Goal: Information Seeking & Learning: Compare options

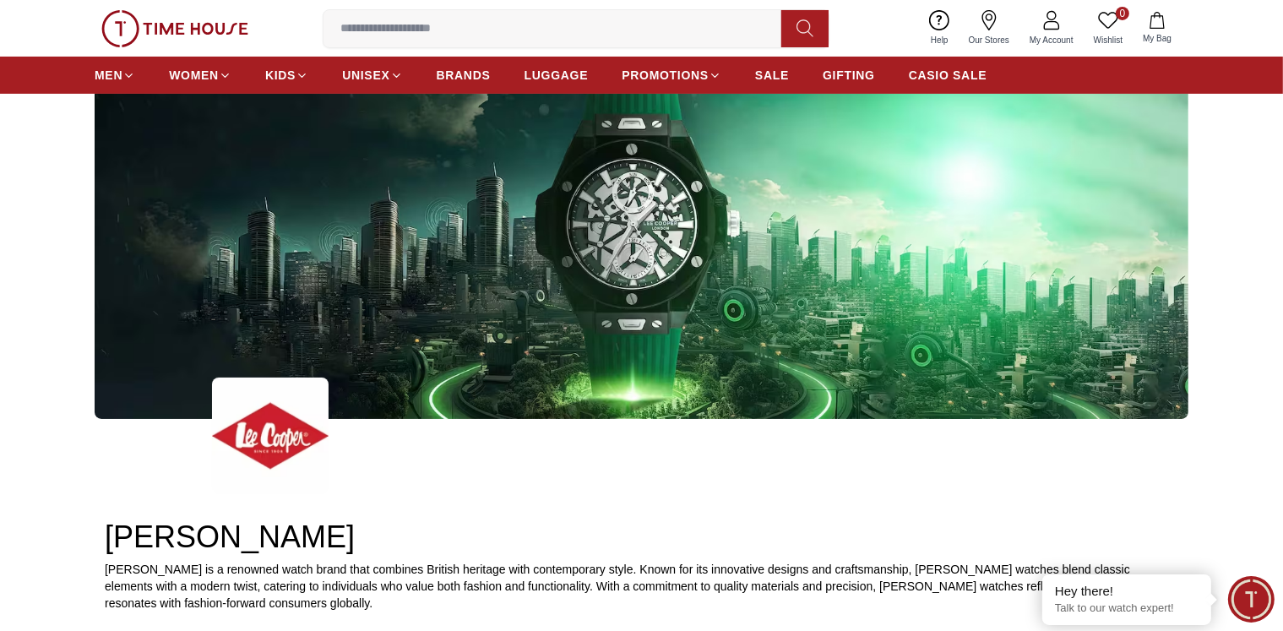
scroll to position [169, 0]
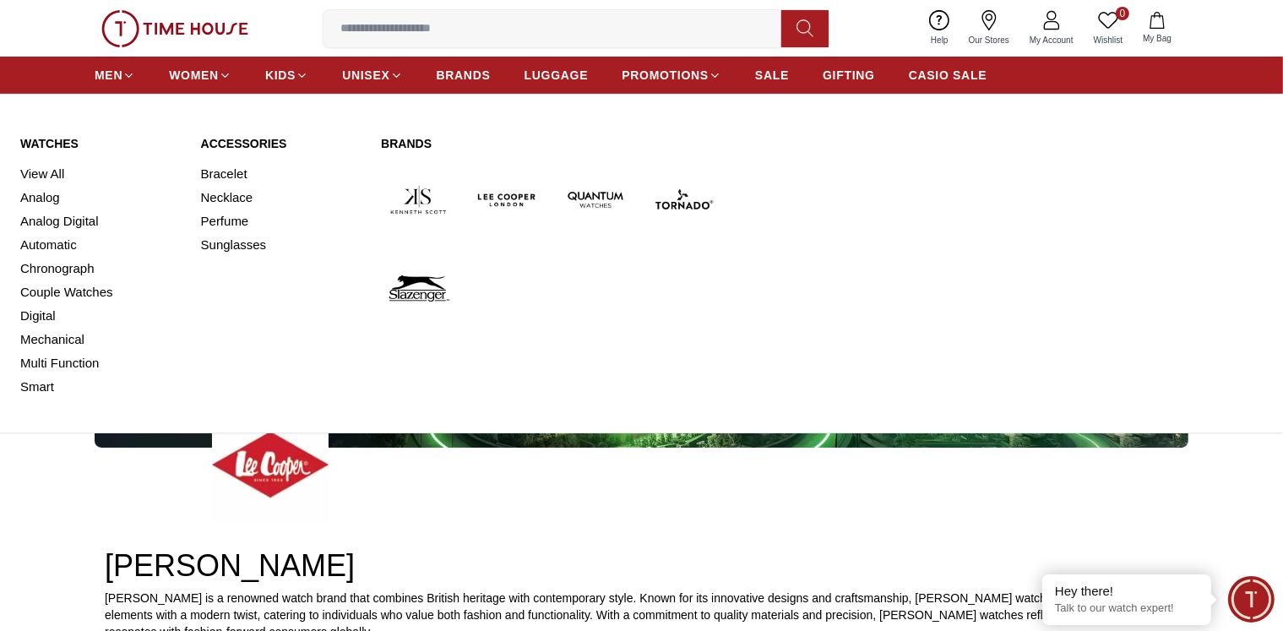
click at [497, 197] on img at bounding box center [507, 199] width 75 height 75
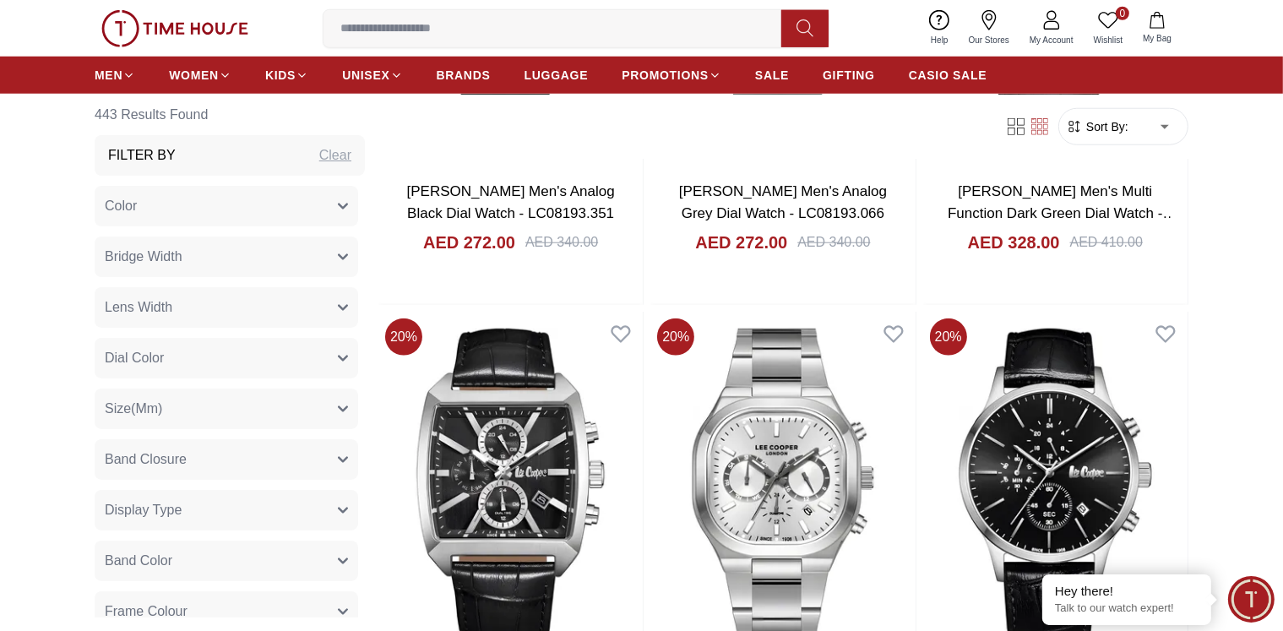
scroll to position [1605, 0]
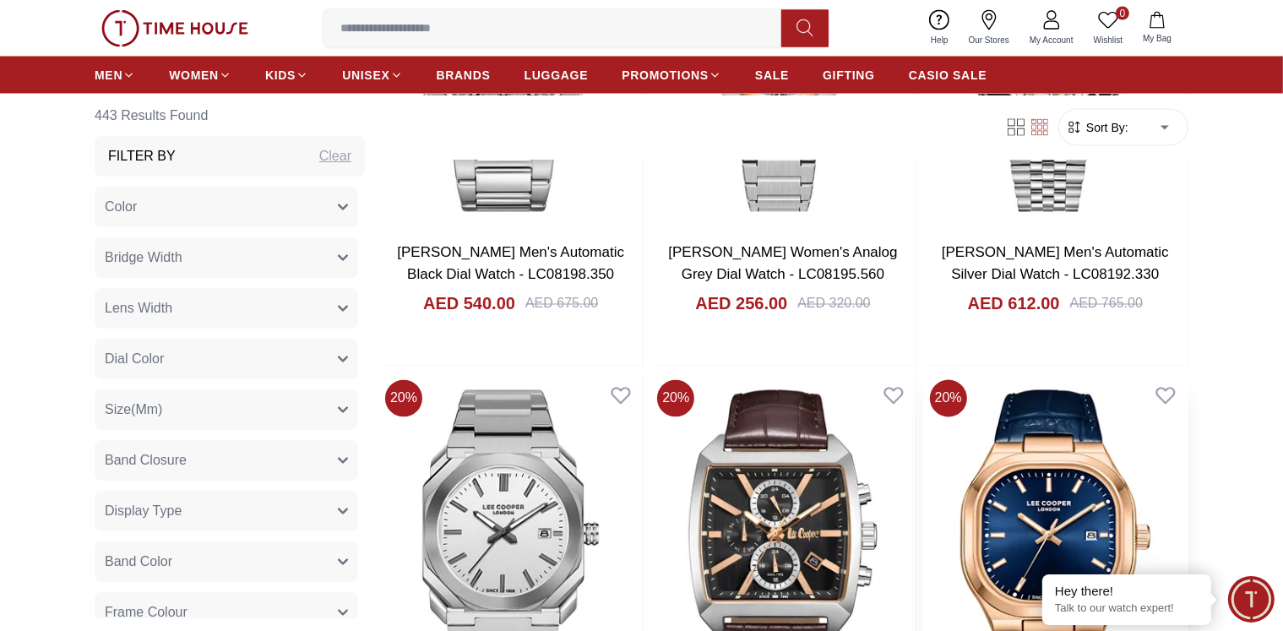
scroll to position [2956, 0]
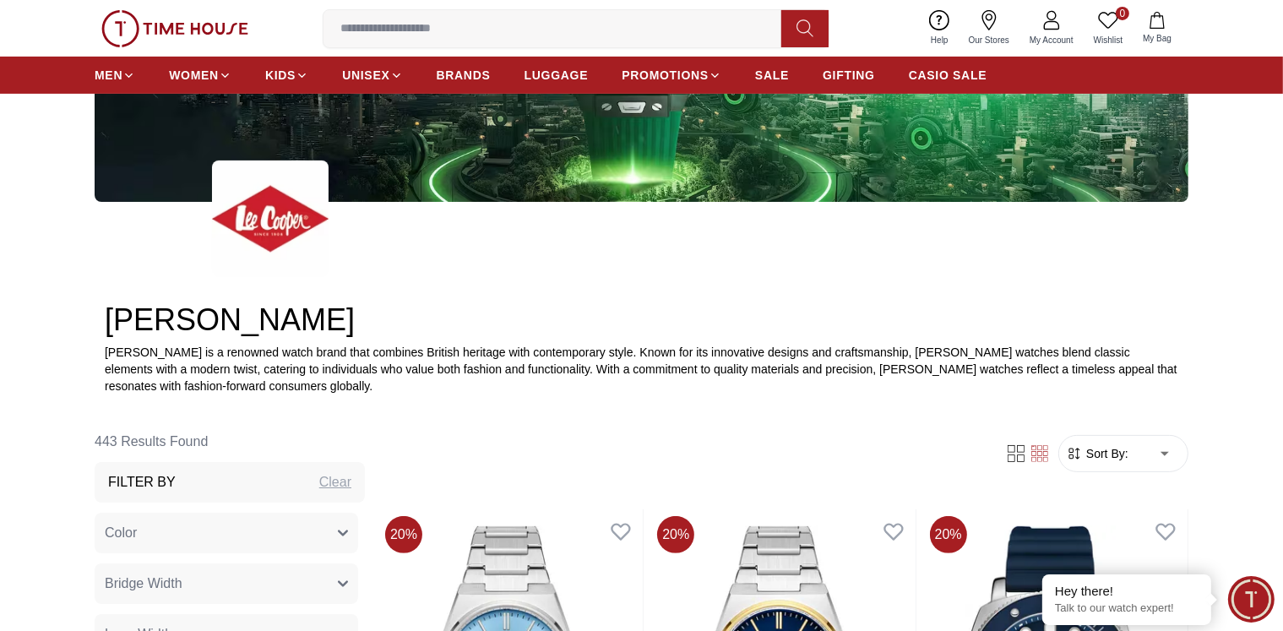
scroll to position [668, 0]
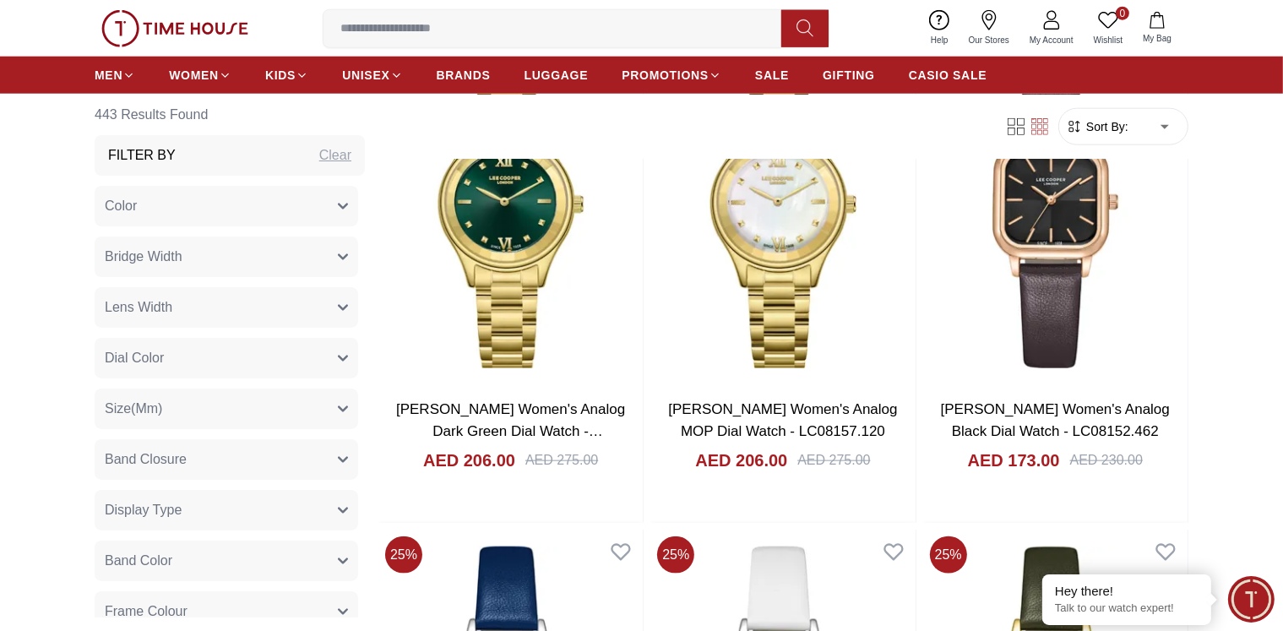
scroll to position [8522, 0]
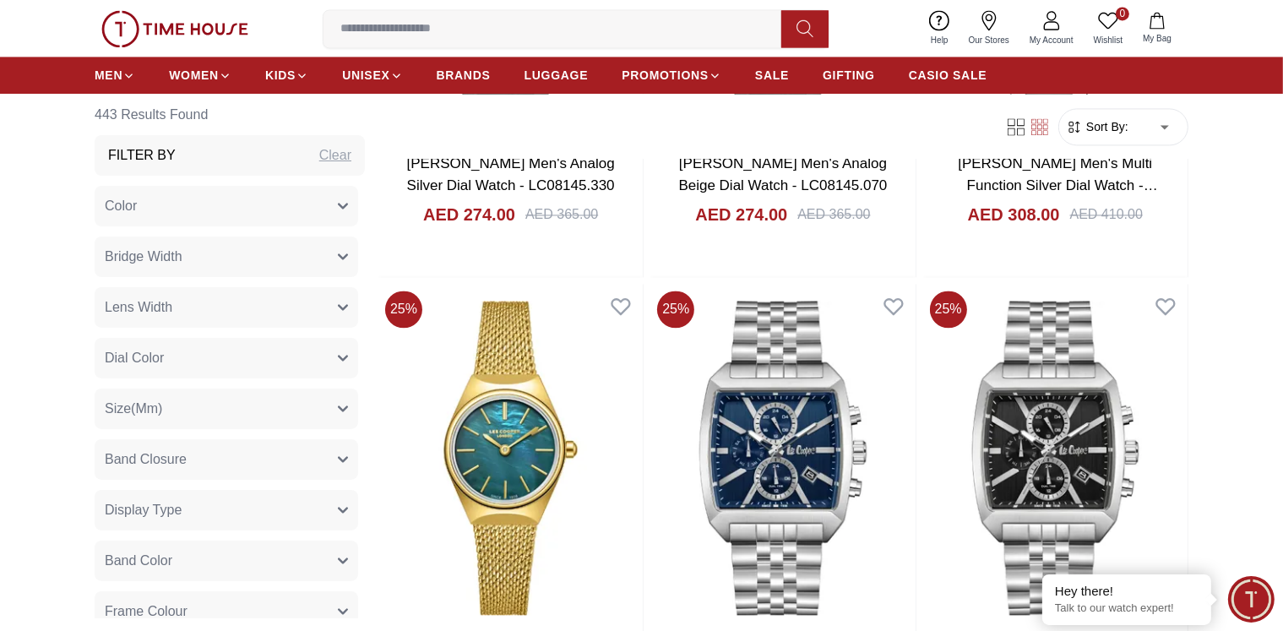
scroll to position [10211, 0]
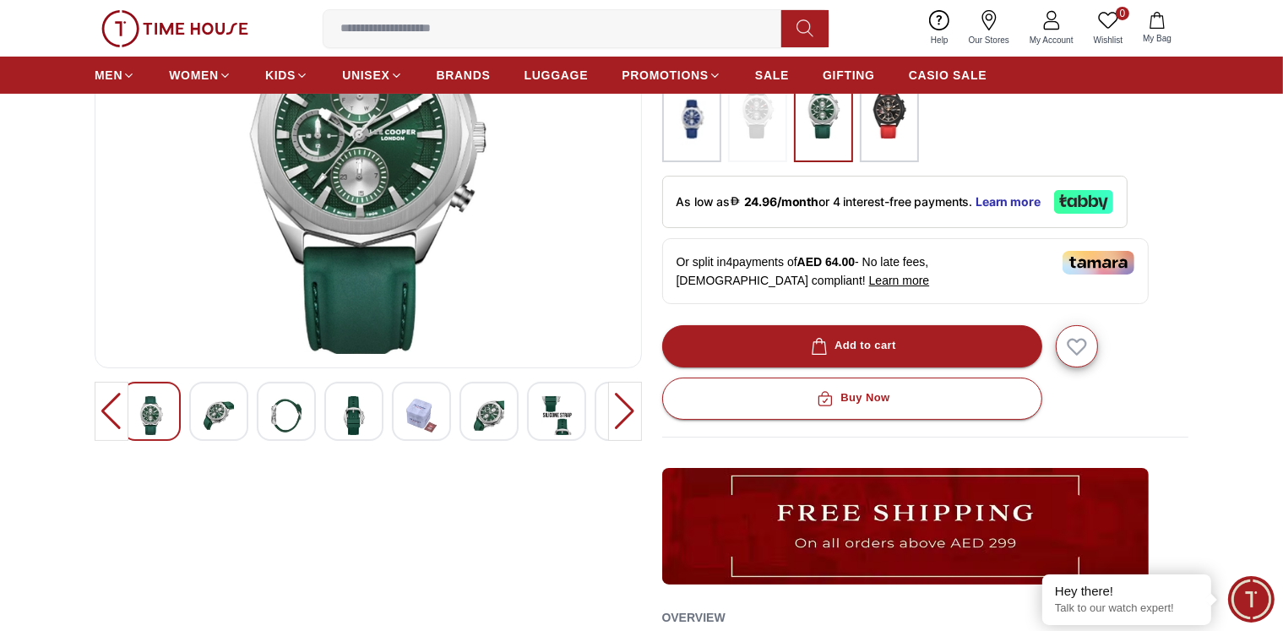
scroll to position [253, 0]
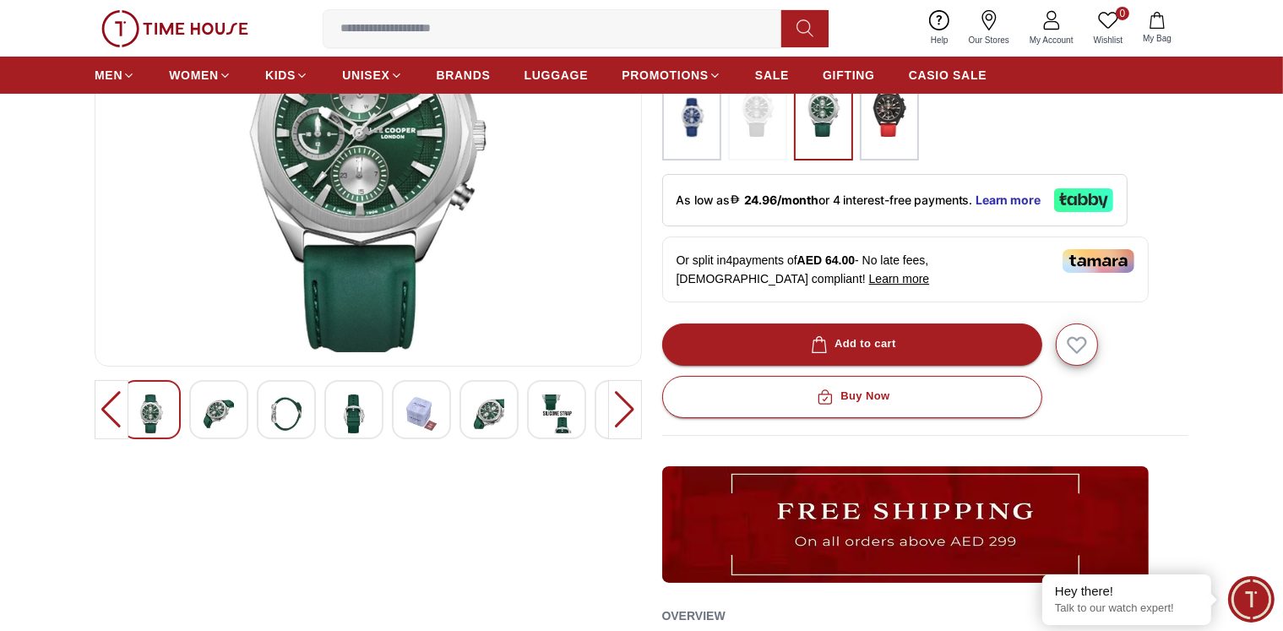
click at [223, 413] on img at bounding box center [219, 413] width 30 height 39
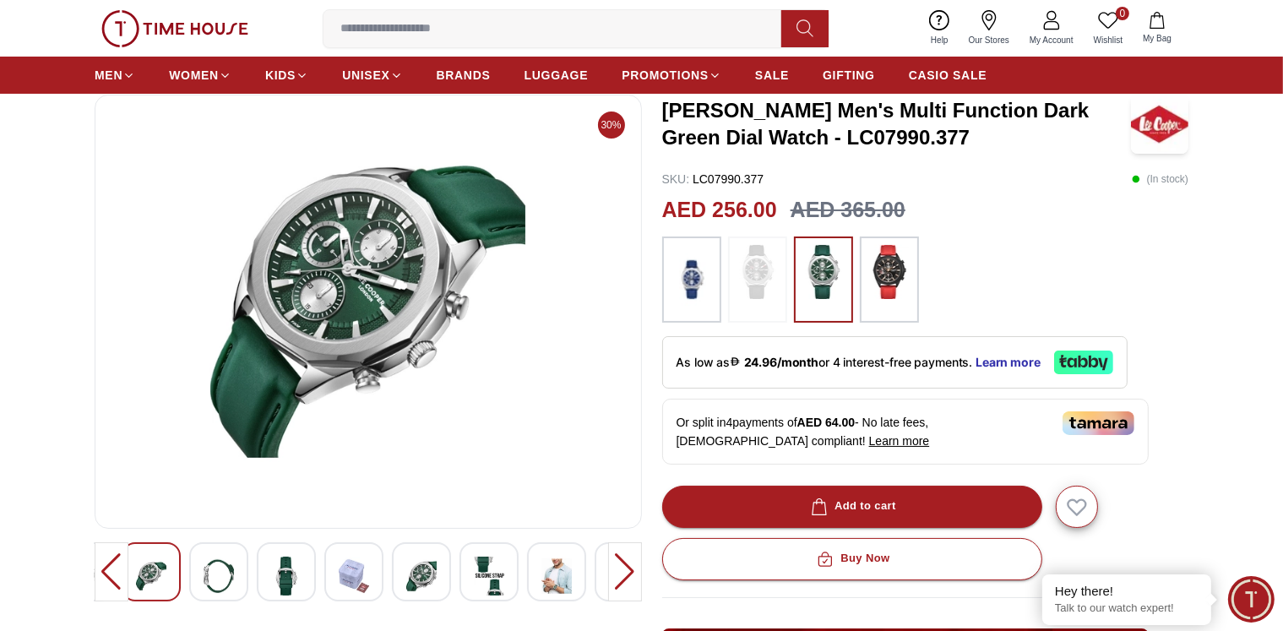
scroll to position [84, 0]
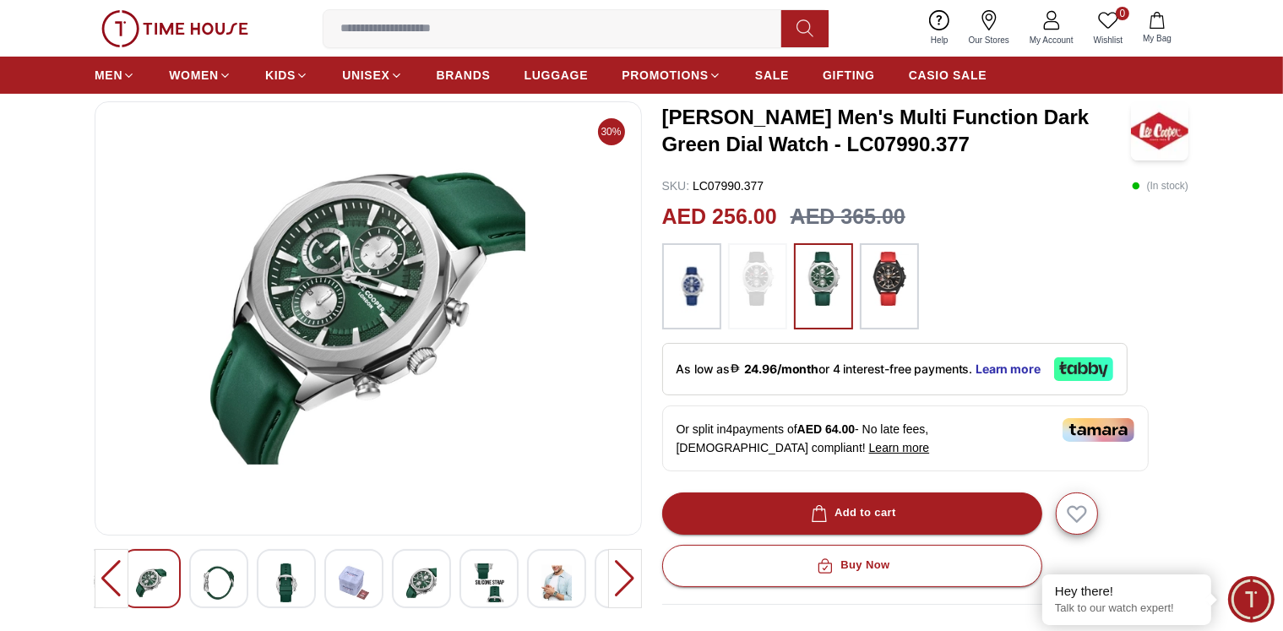
click at [566, 585] on img at bounding box center [556, 582] width 30 height 39
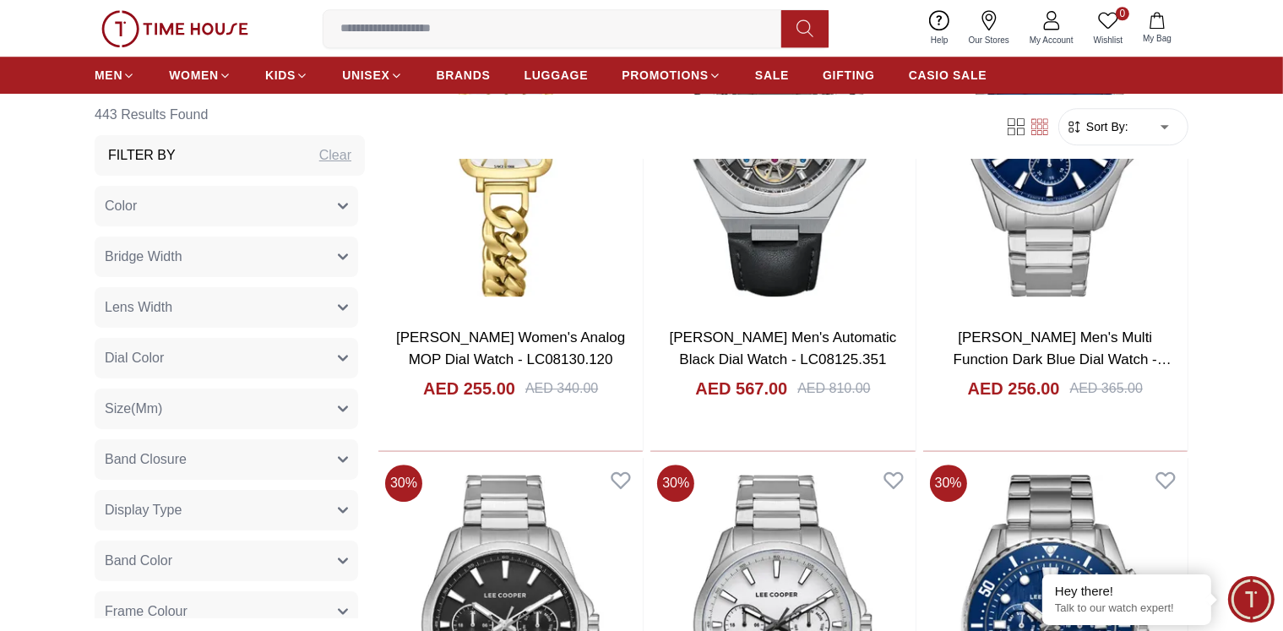
scroll to position [11083, 0]
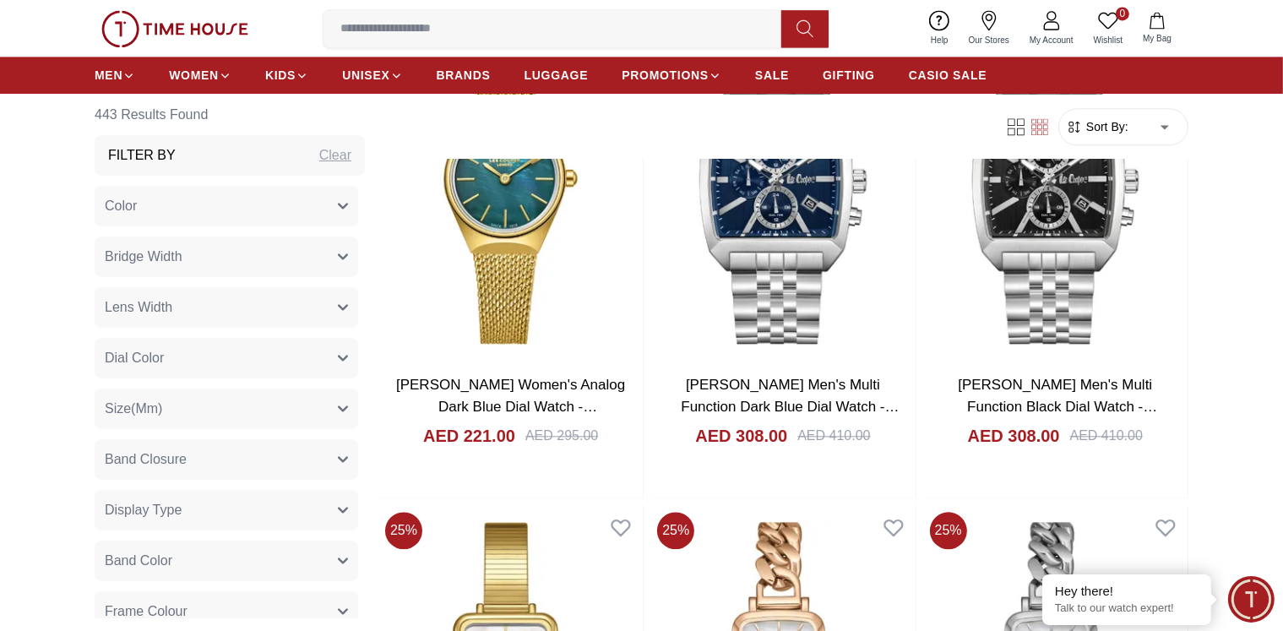
scroll to position [10154, 0]
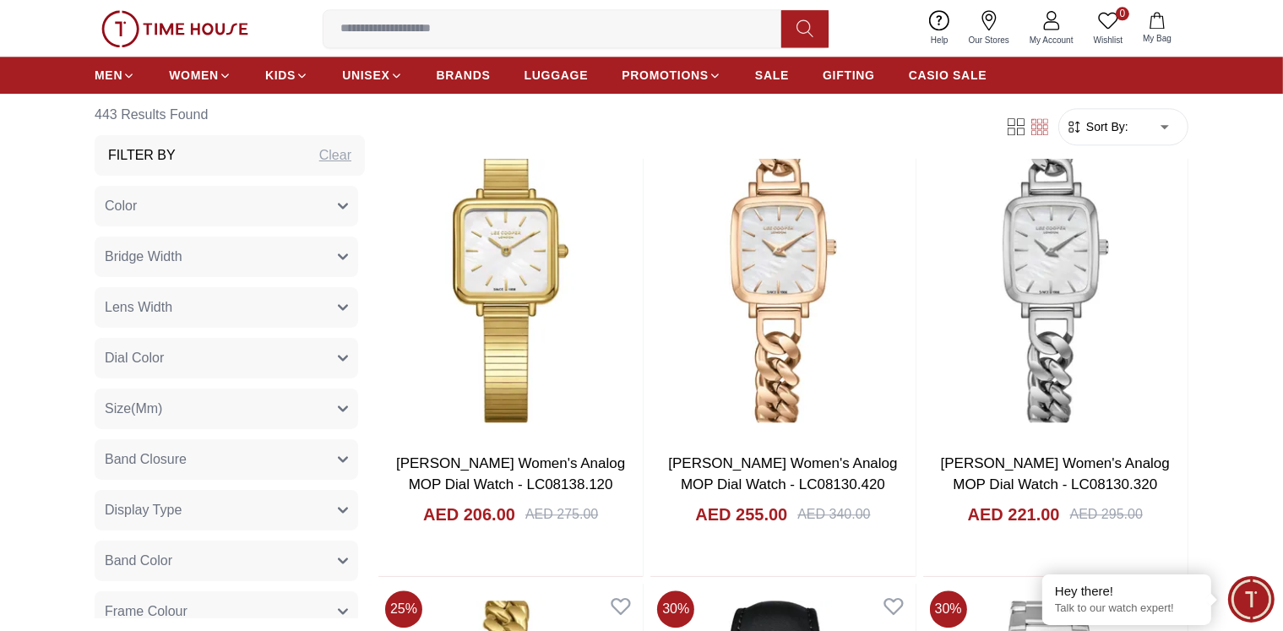
scroll to position [10661, 0]
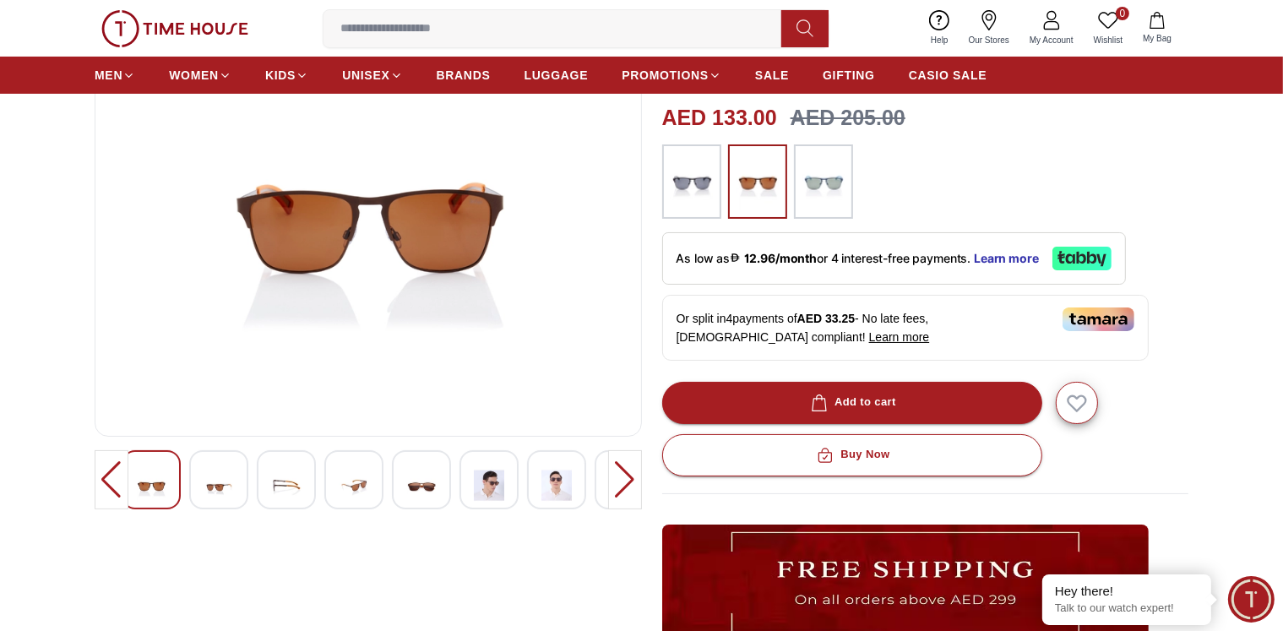
scroll to position [338, 0]
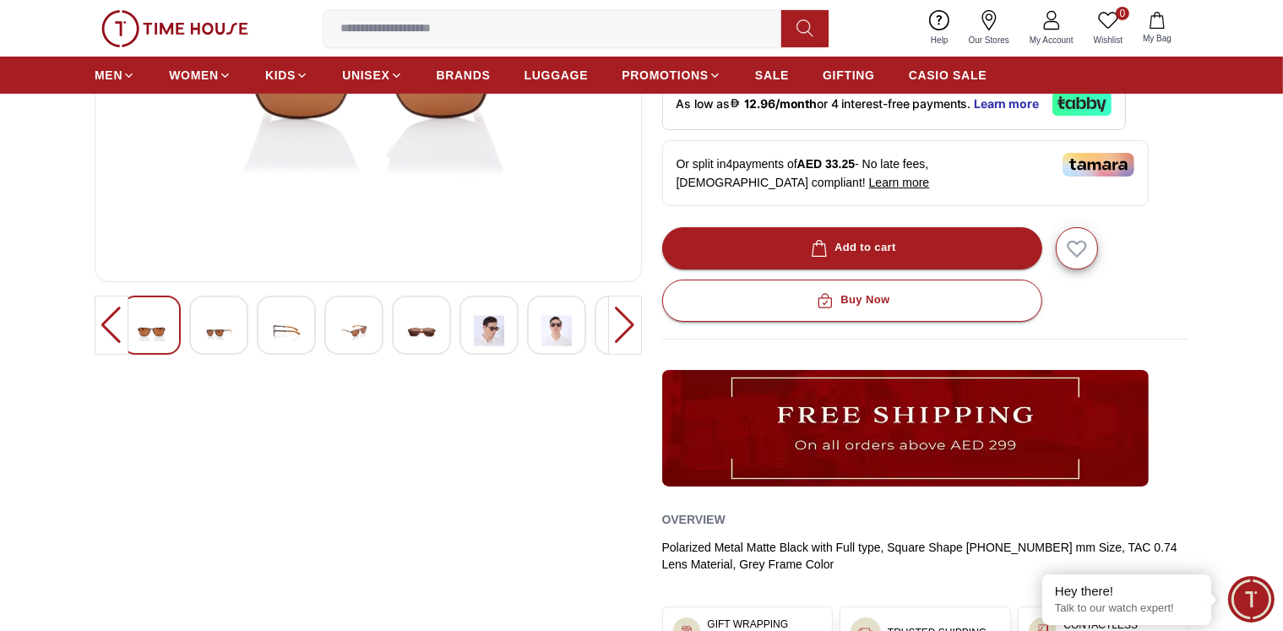
click at [491, 329] on img at bounding box center [489, 330] width 30 height 41
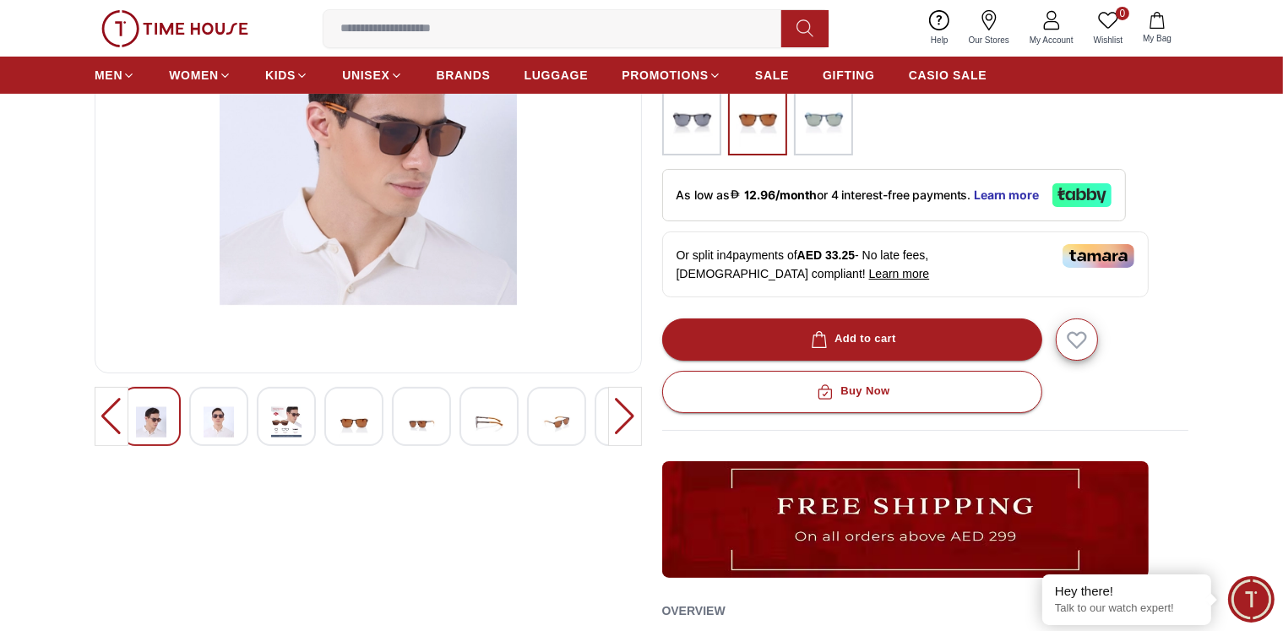
scroll to position [253, 0]
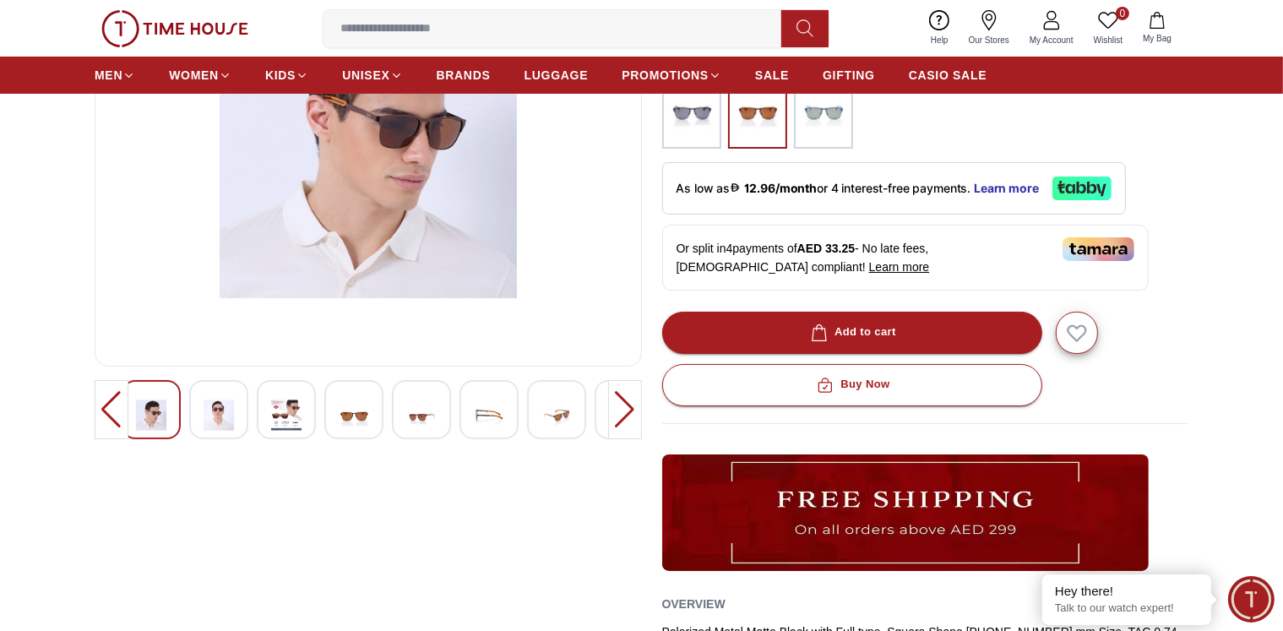
click at [220, 406] on img at bounding box center [219, 414] width 30 height 41
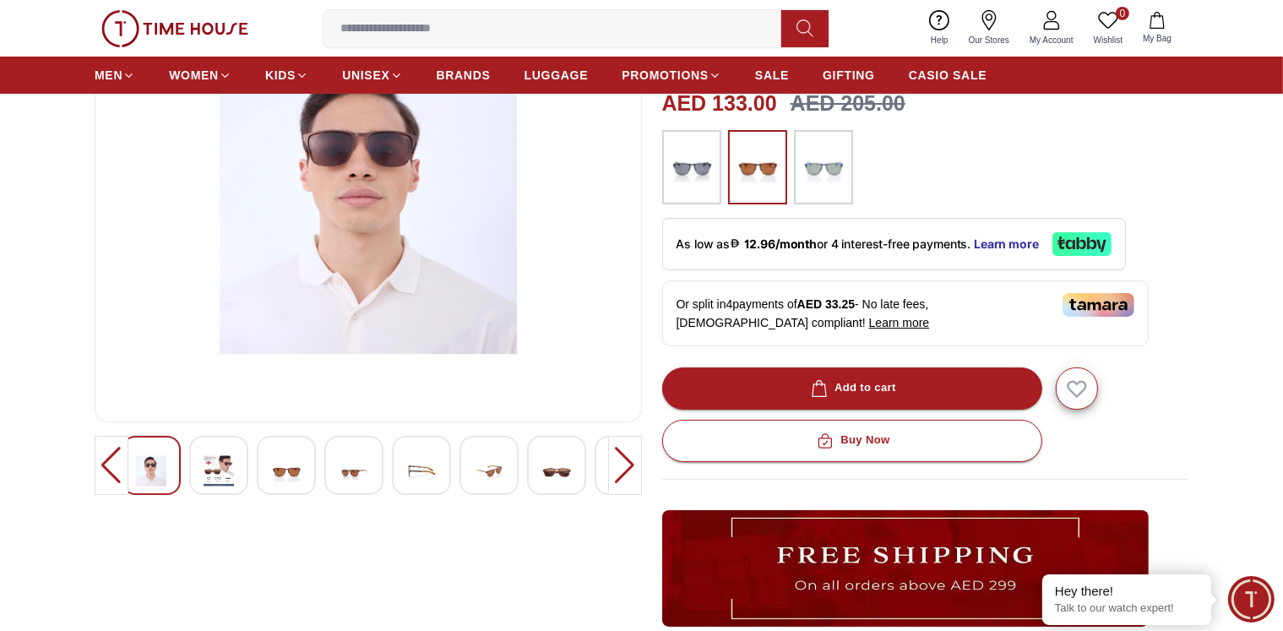
scroll to position [169, 0]
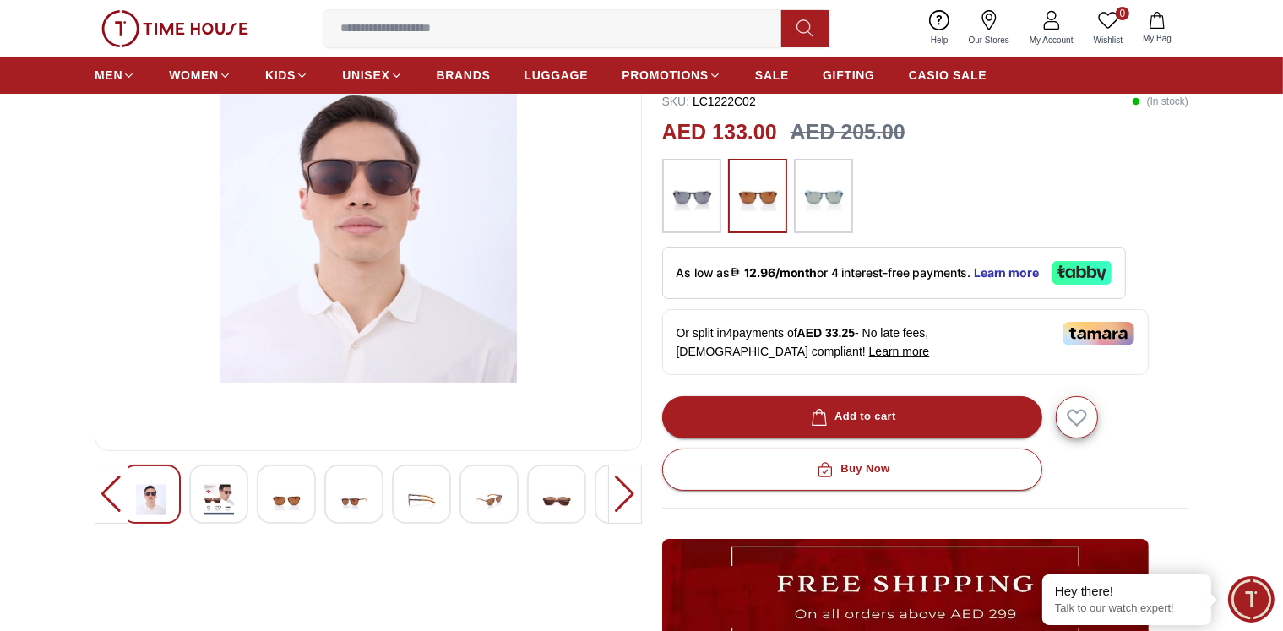
click at [285, 500] on img at bounding box center [286, 499] width 30 height 41
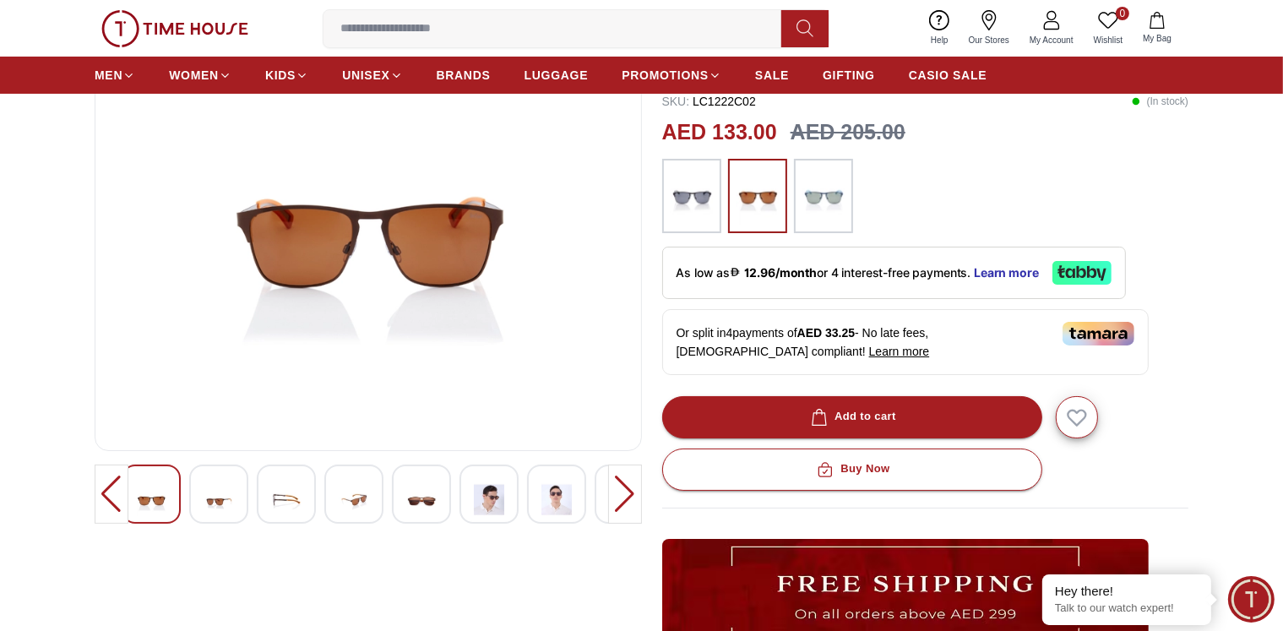
click at [231, 502] on img at bounding box center [219, 499] width 30 height 41
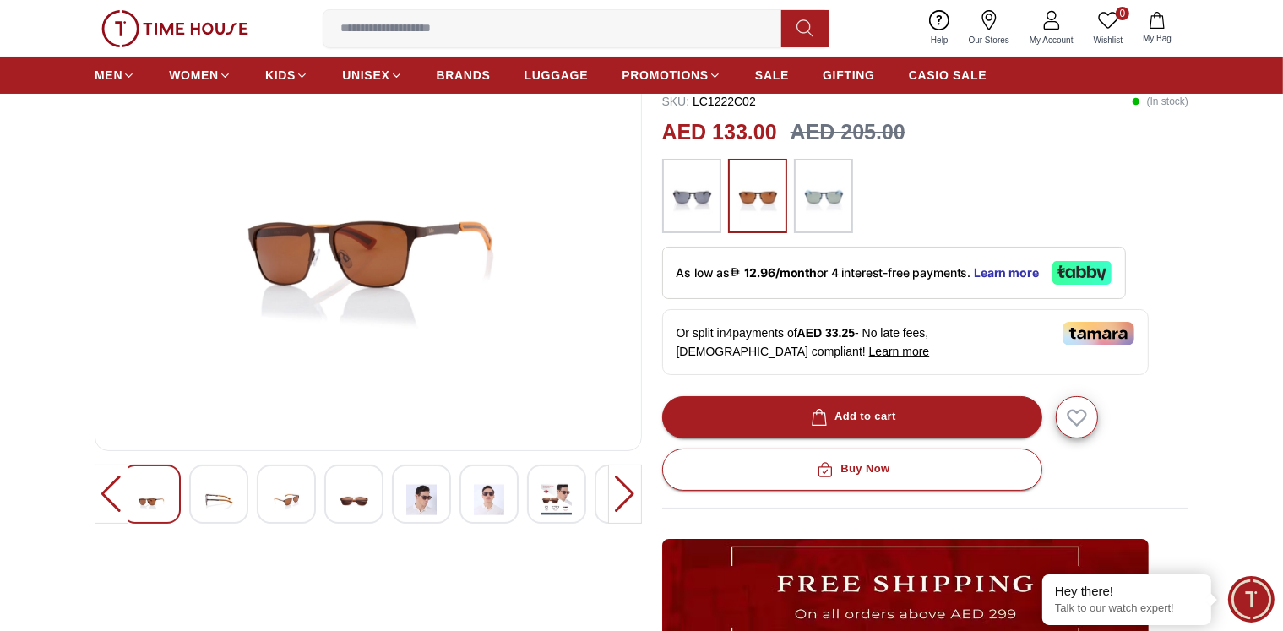
click at [574, 502] on div at bounding box center [556, 493] width 59 height 59
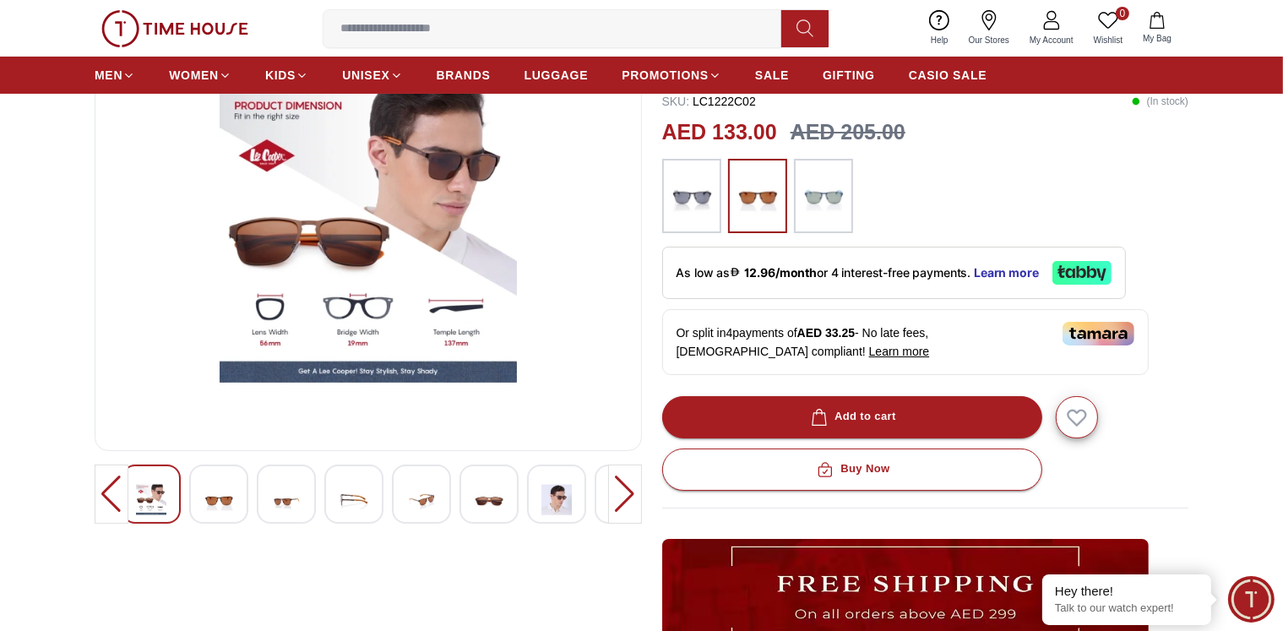
click at [468, 487] on div at bounding box center [488, 493] width 59 height 59
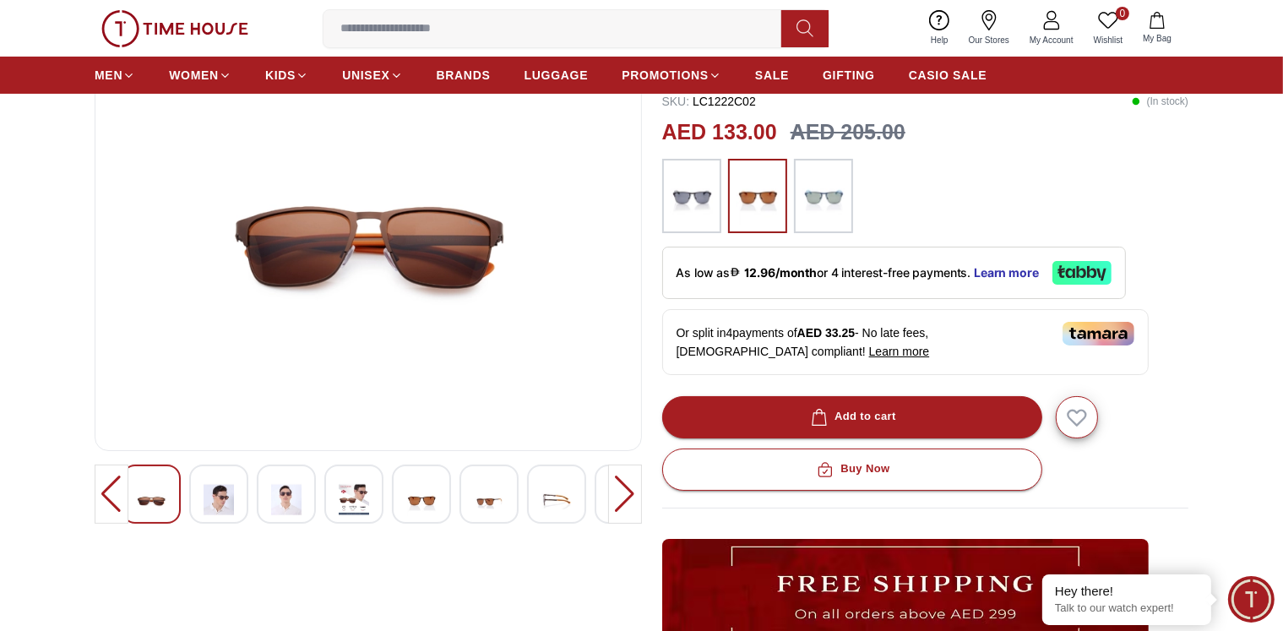
click at [285, 495] on img at bounding box center [286, 499] width 30 height 41
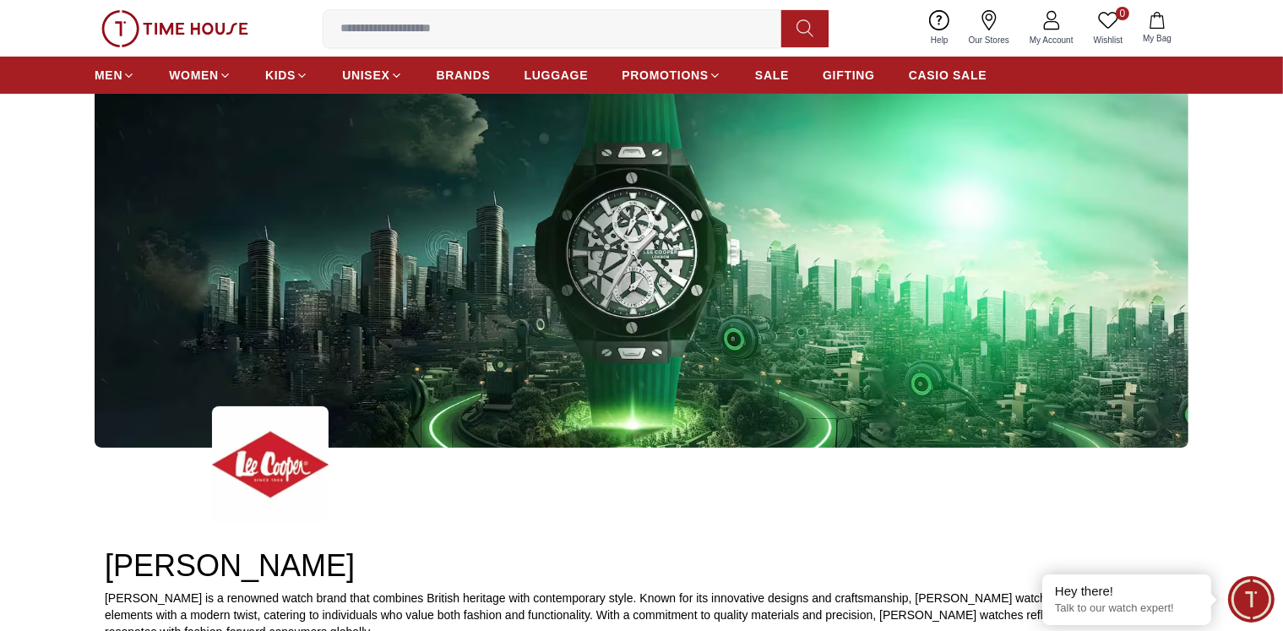
scroll to position [11674, 0]
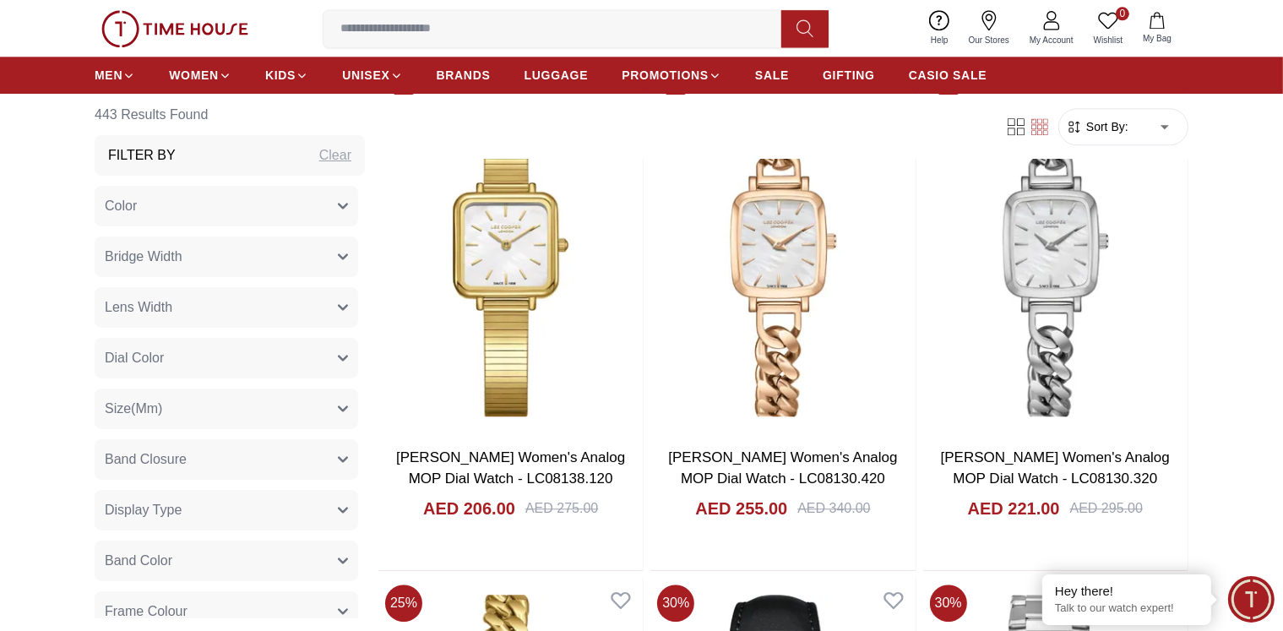
scroll to position [10661, 0]
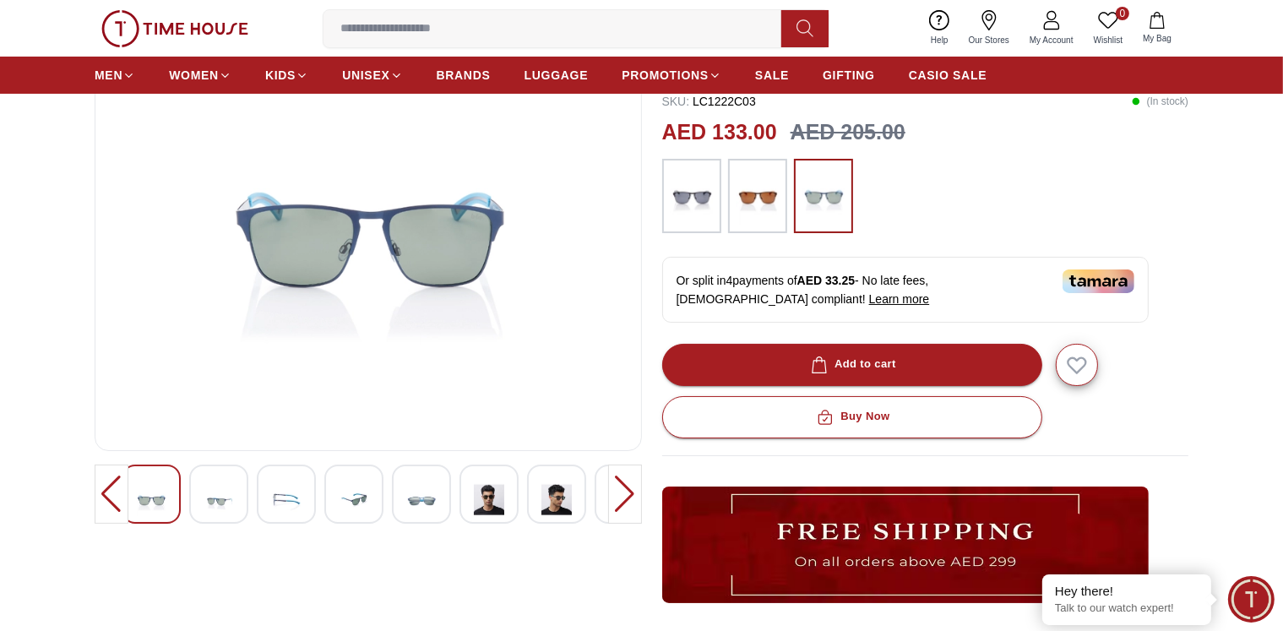
scroll to position [253, 0]
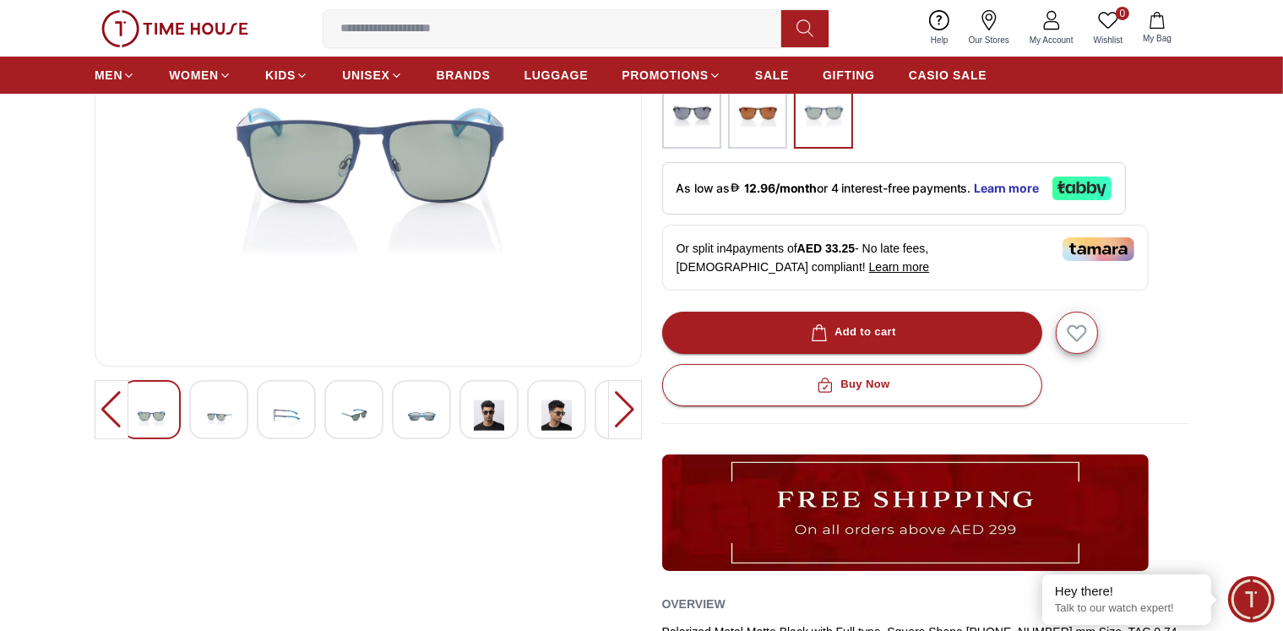
click at [497, 420] on img at bounding box center [489, 414] width 30 height 41
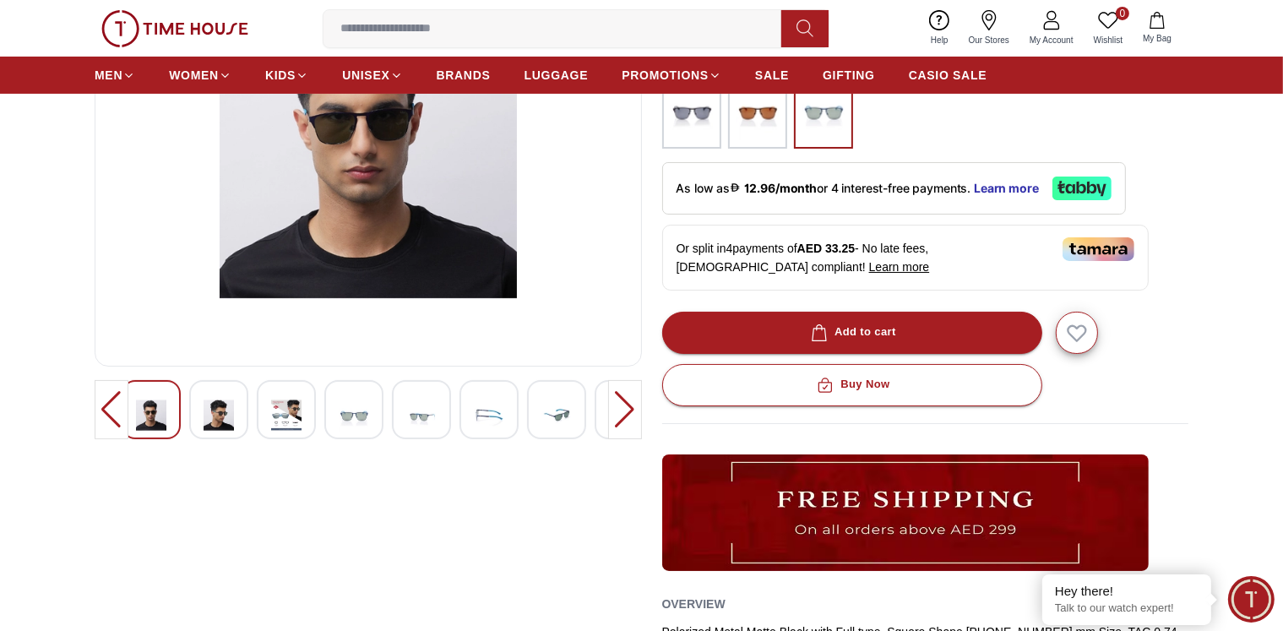
click at [551, 419] on img at bounding box center [556, 414] width 30 height 41
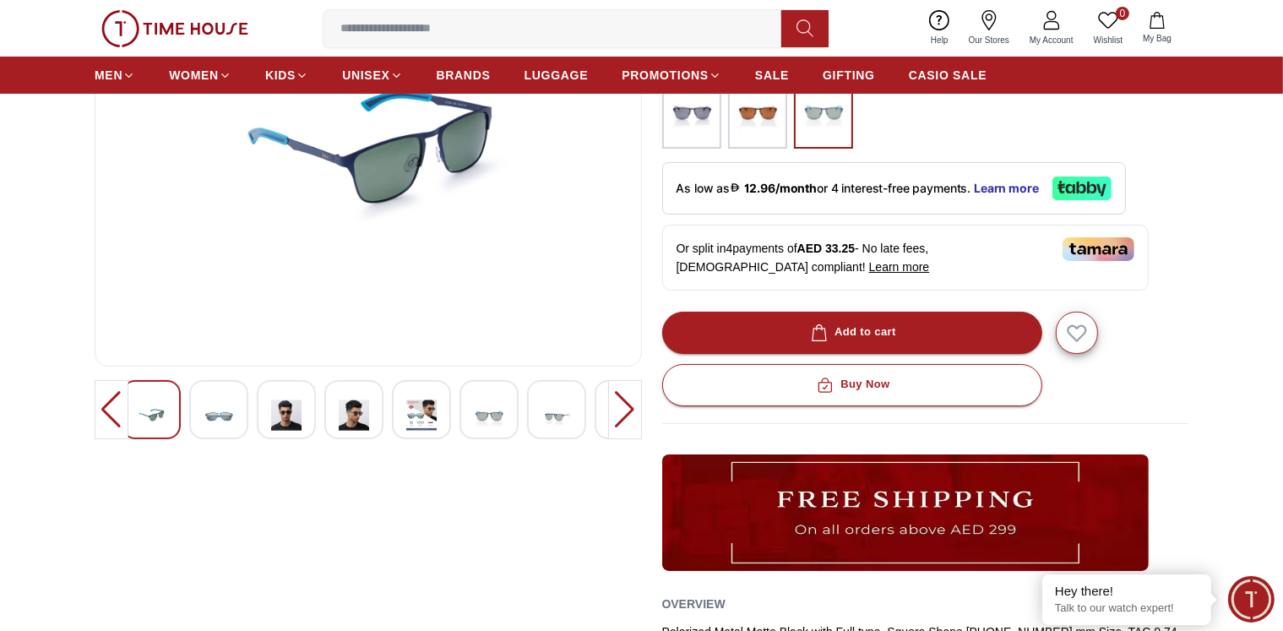
click at [491, 413] on img at bounding box center [489, 414] width 30 height 41
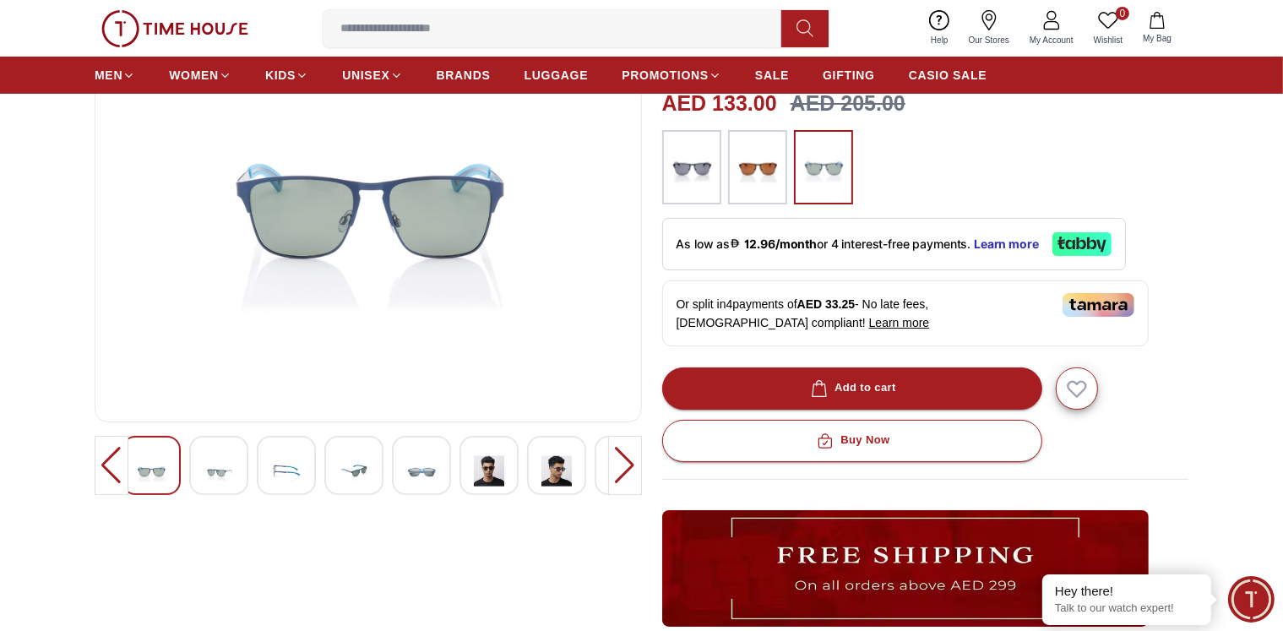
scroll to position [169, 0]
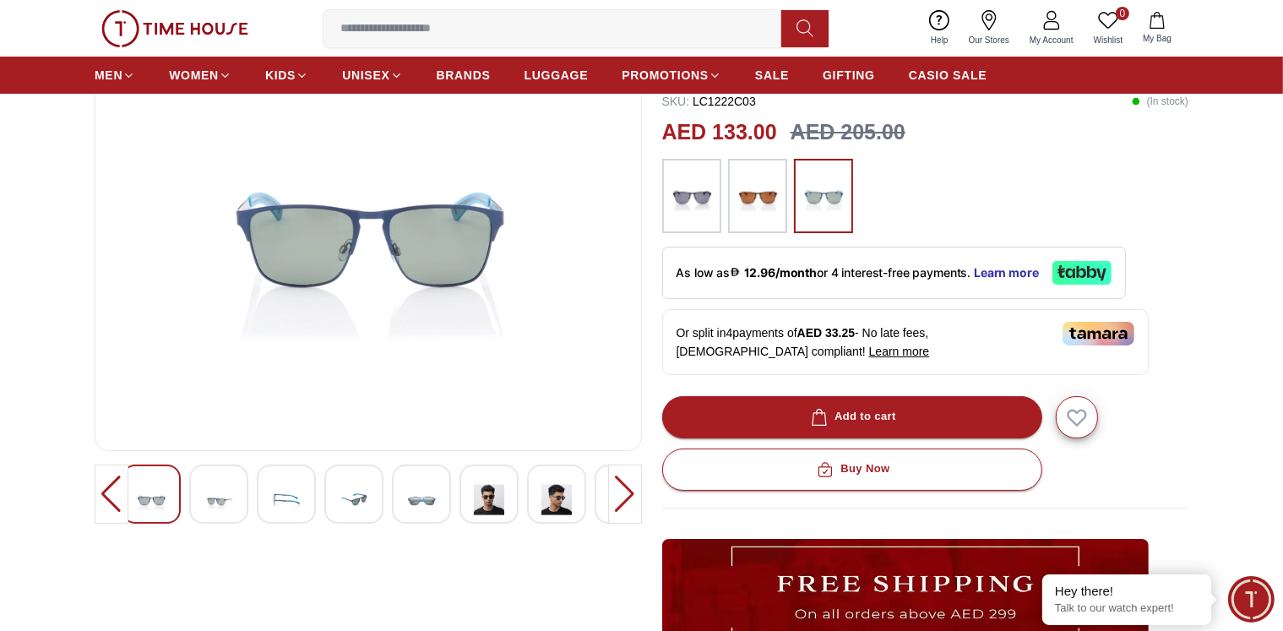
click at [500, 495] on img at bounding box center [489, 499] width 30 height 41
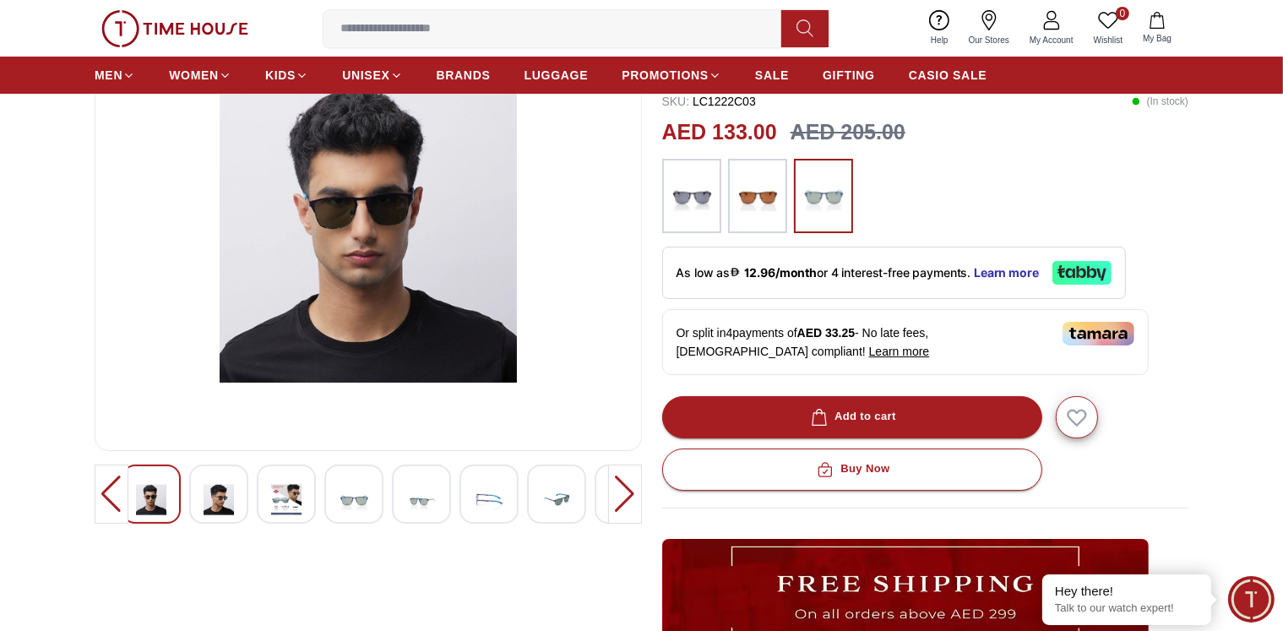
click at [293, 502] on img at bounding box center [286, 499] width 30 height 41
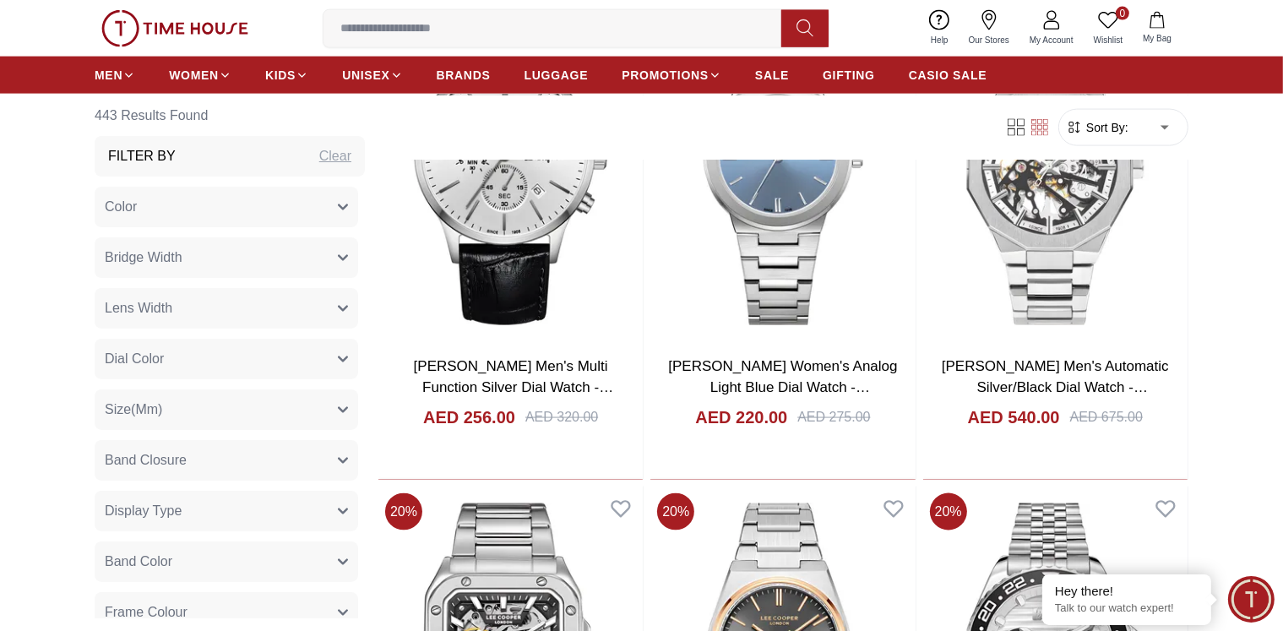
scroll to position [11674, 0]
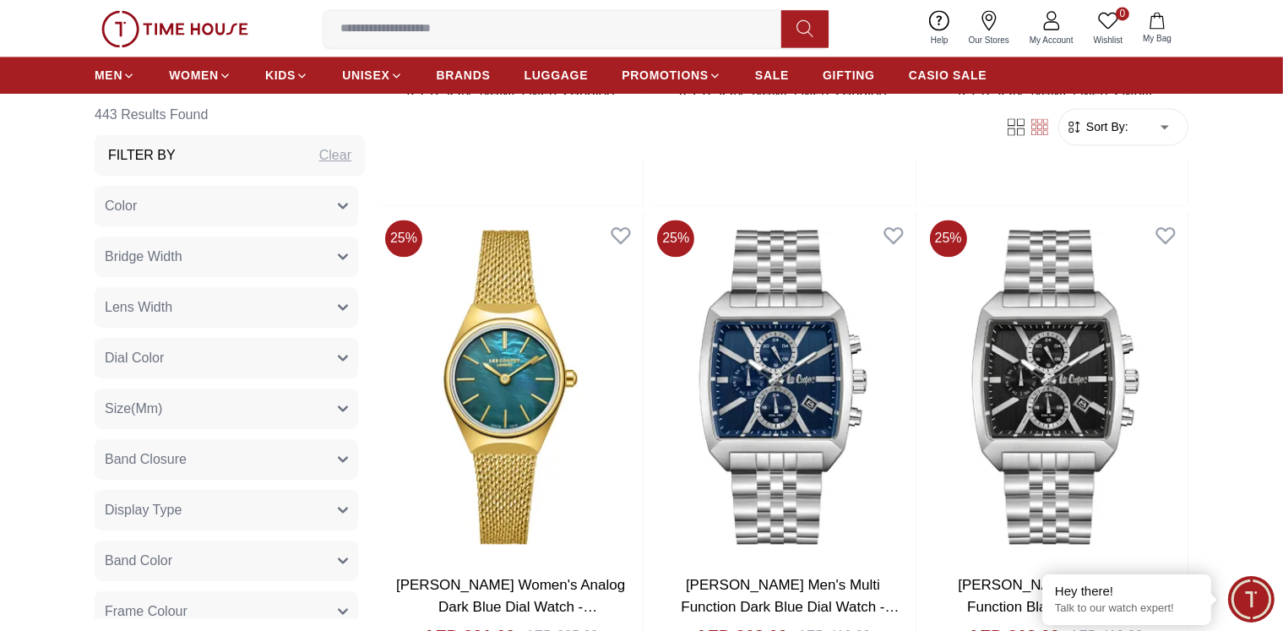
scroll to position [9816, 0]
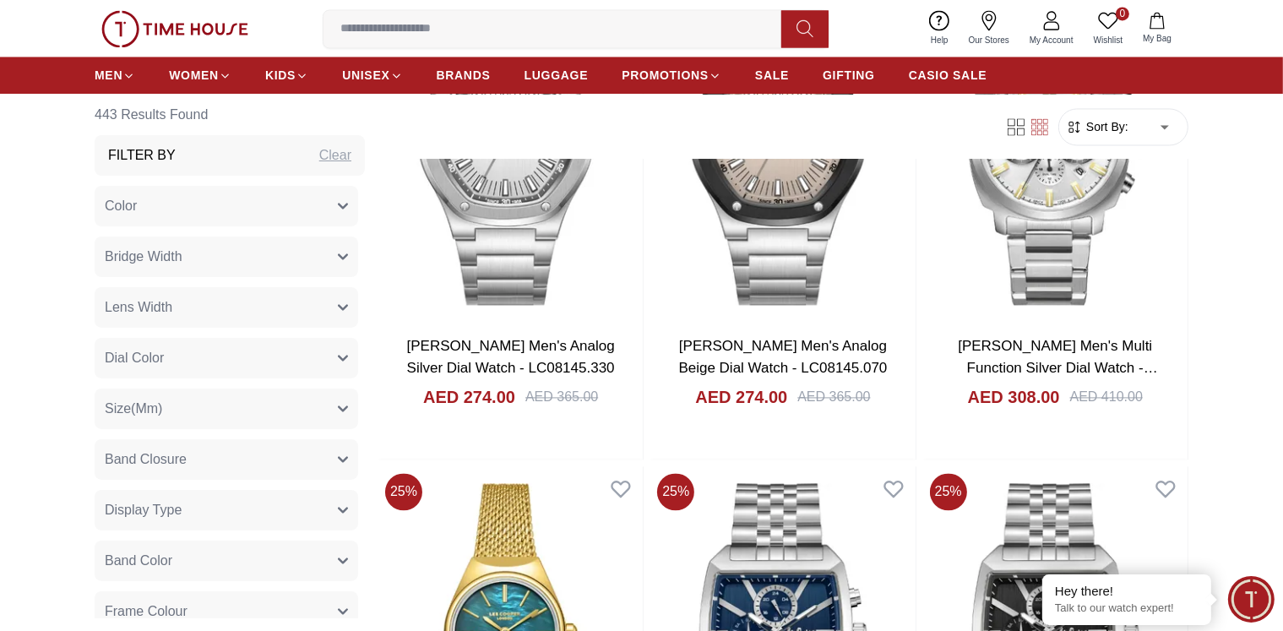
click at [338, 308] on icon "button" at bounding box center [343, 307] width 10 height 10
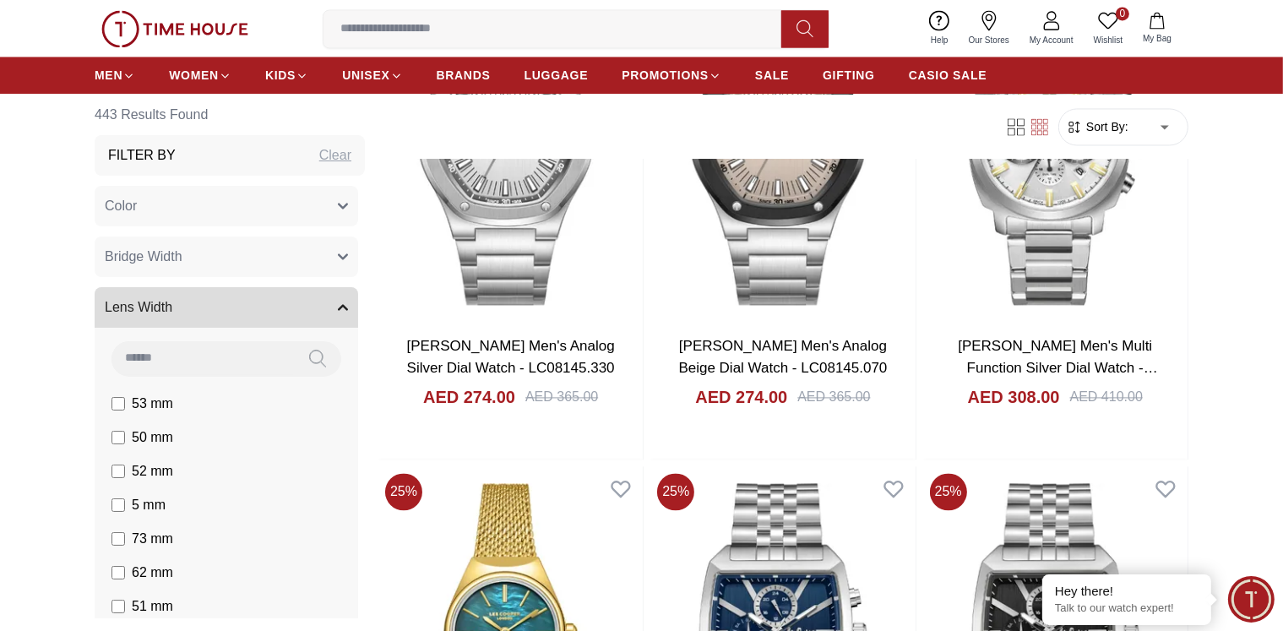
click at [339, 307] on icon "button" at bounding box center [343, 308] width 8 height 4
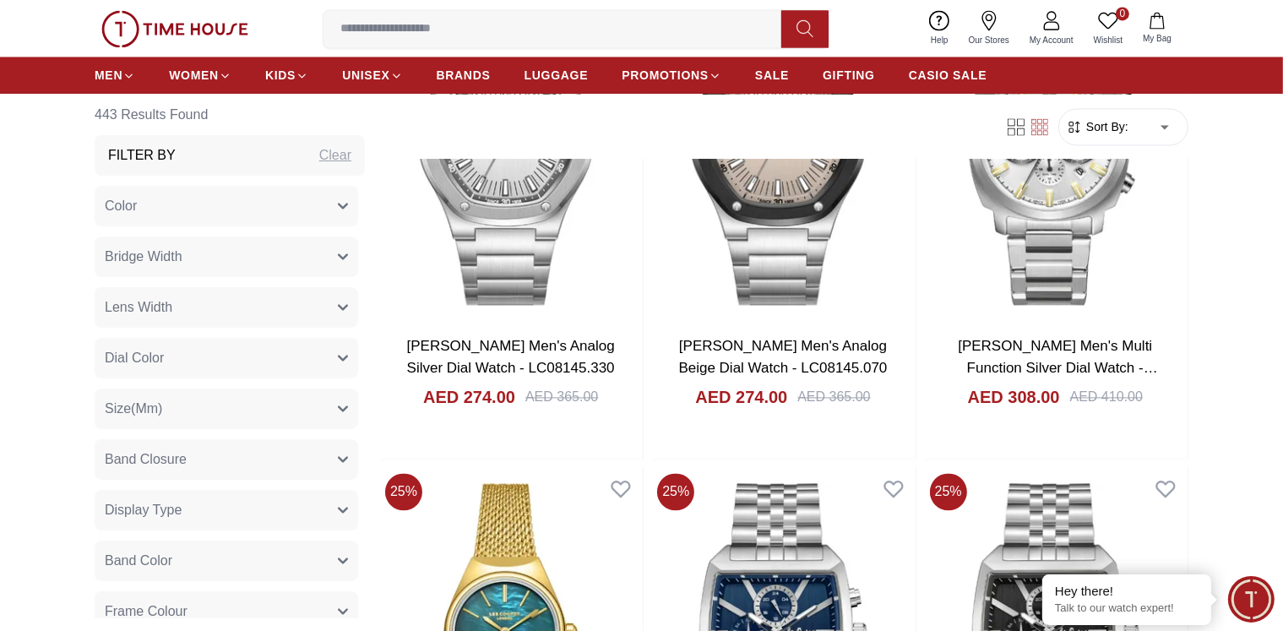
click at [339, 306] on icon "button" at bounding box center [343, 308] width 8 height 4
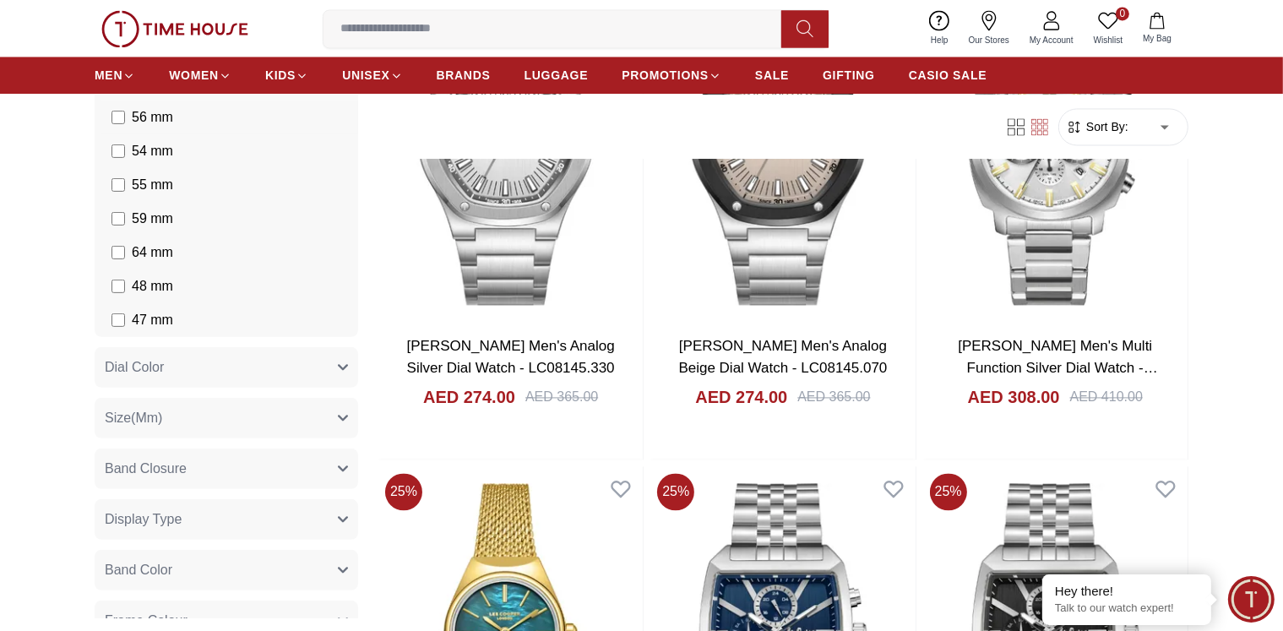
scroll to position [676, 0]
click at [172, 271] on span "47 mm" at bounding box center [152, 268] width 41 height 20
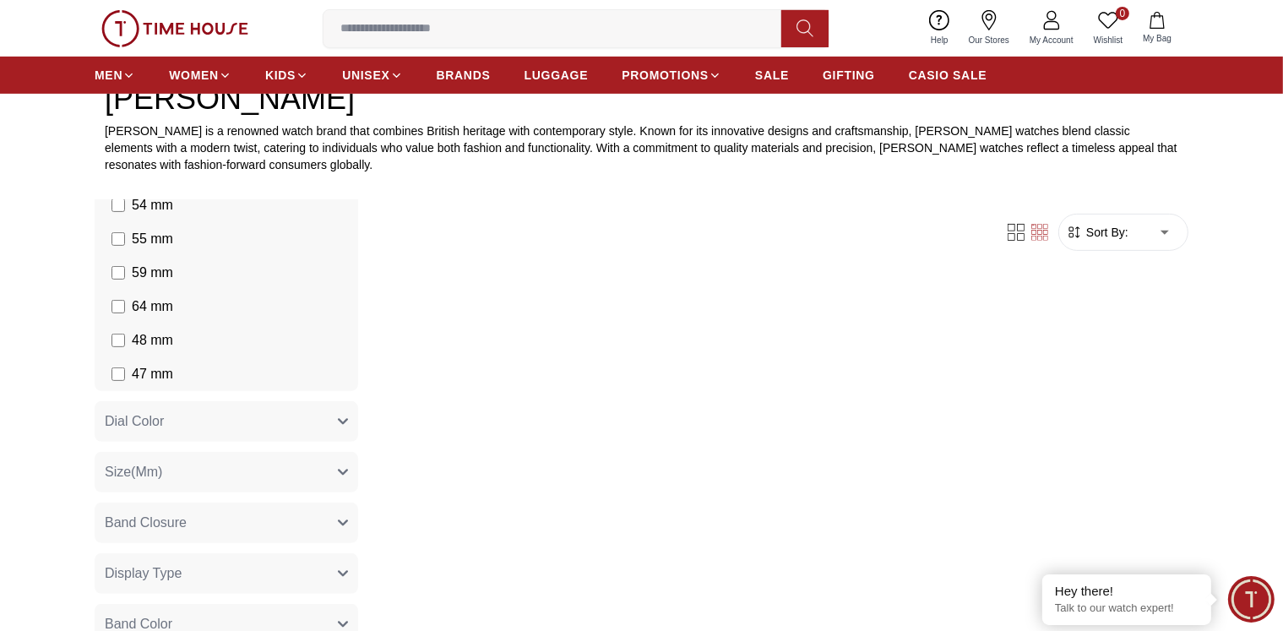
scroll to position [661, 0]
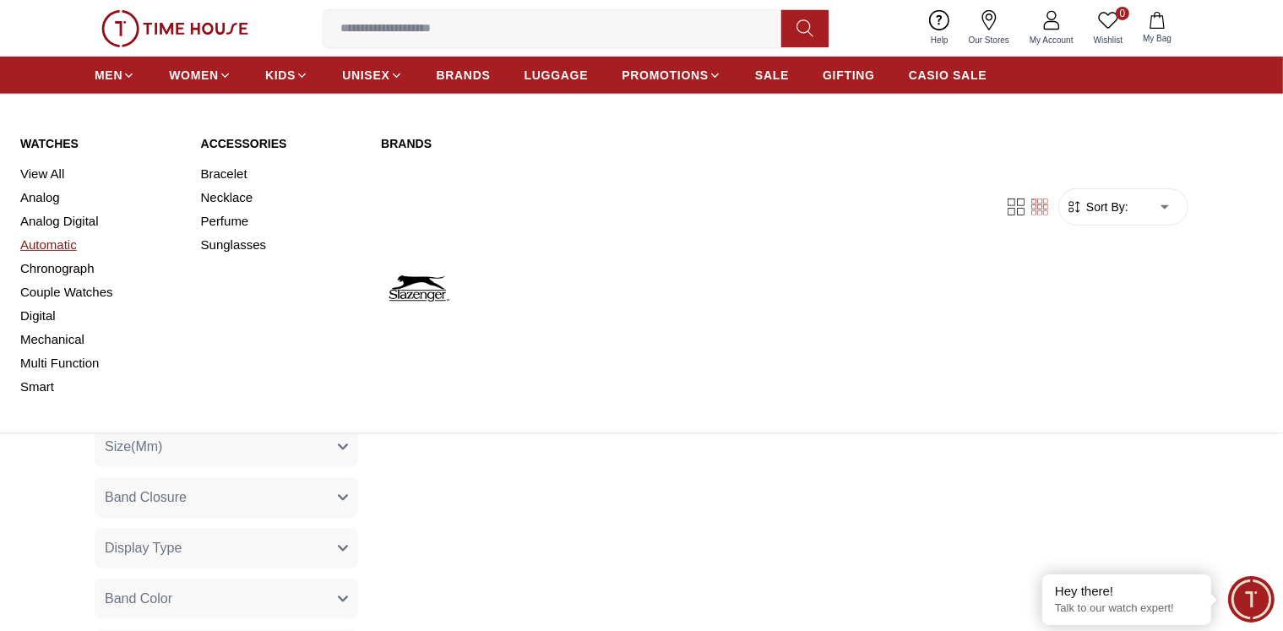
click at [52, 242] on link "Automatic" at bounding box center [100, 245] width 160 height 24
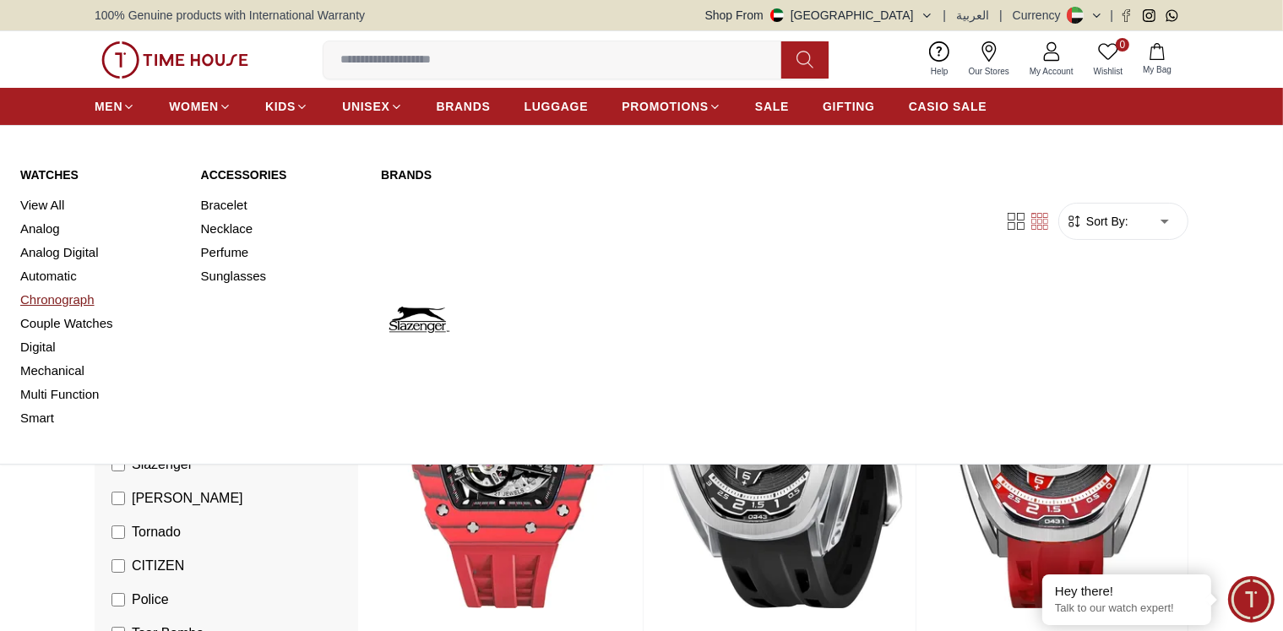
click at [64, 301] on link "Chronograph" at bounding box center [100, 300] width 160 height 24
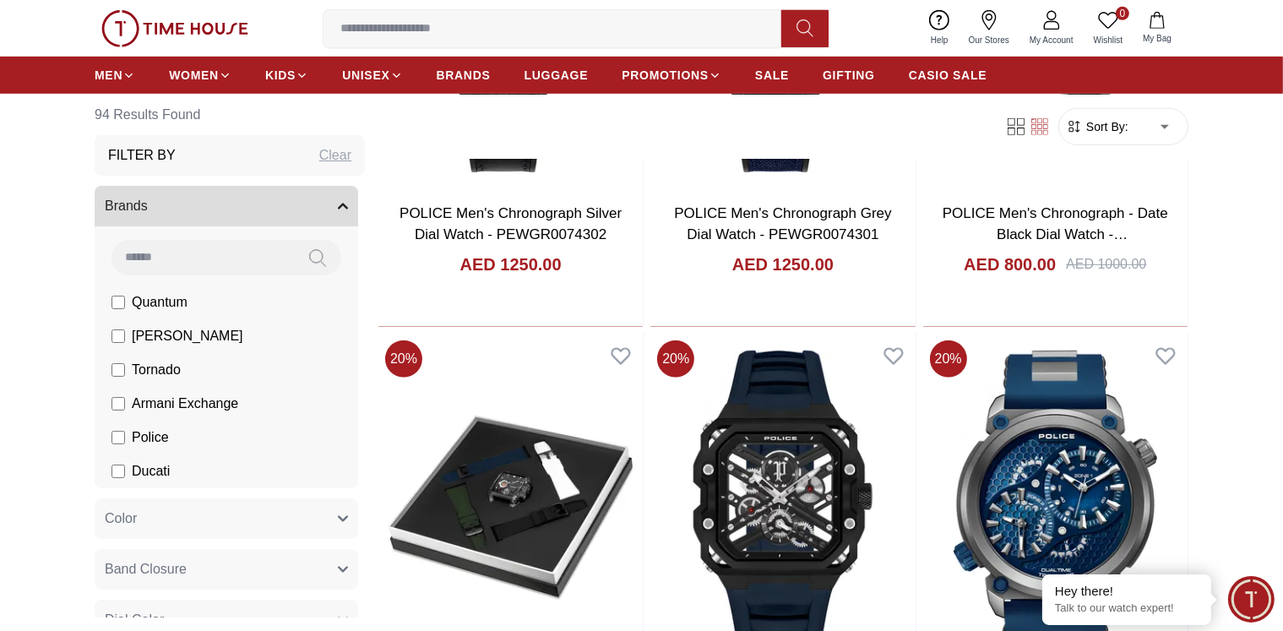
click at [152, 253] on input at bounding box center [202, 257] width 182 height 34
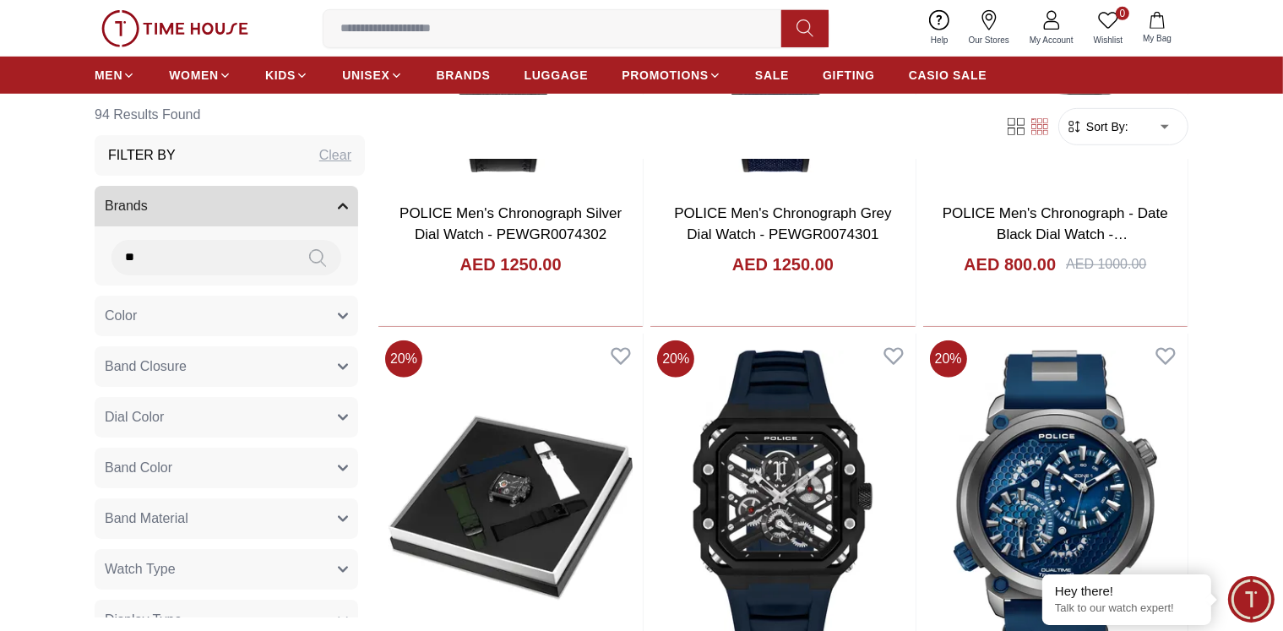
type input "*"
type input "*********"
click at [309, 257] on icon at bounding box center [317, 257] width 17 height 19
click at [310, 263] on icon at bounding box center [317, 257] width 17 height 19
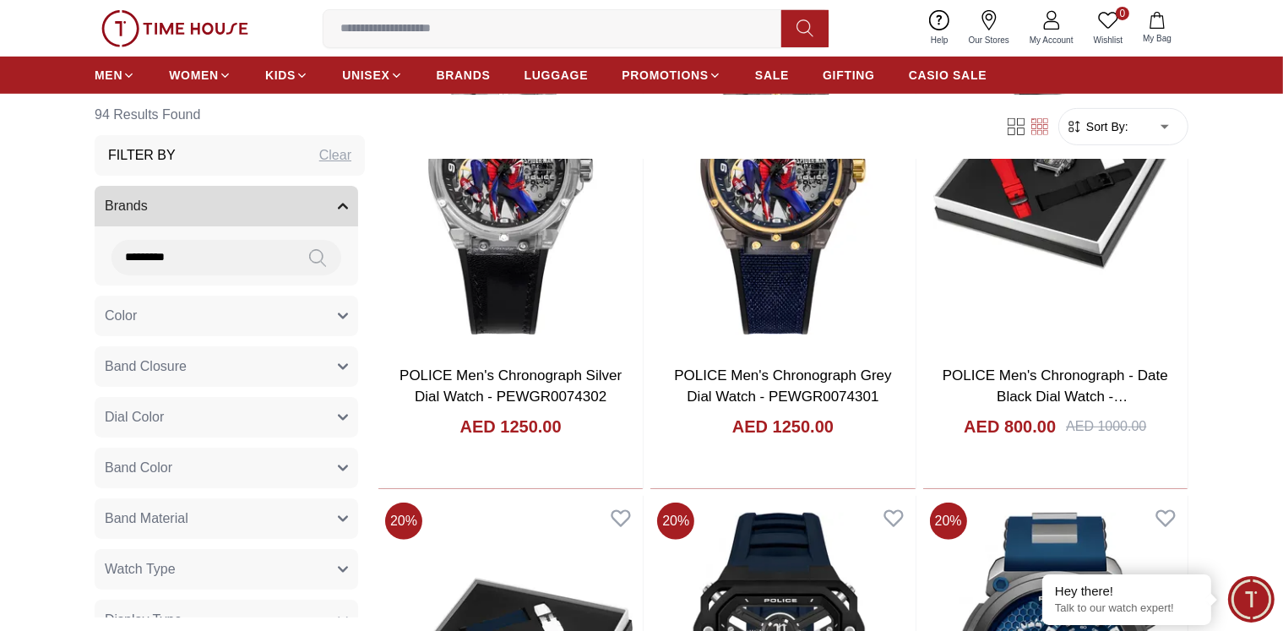
scroll to position [760, 0]
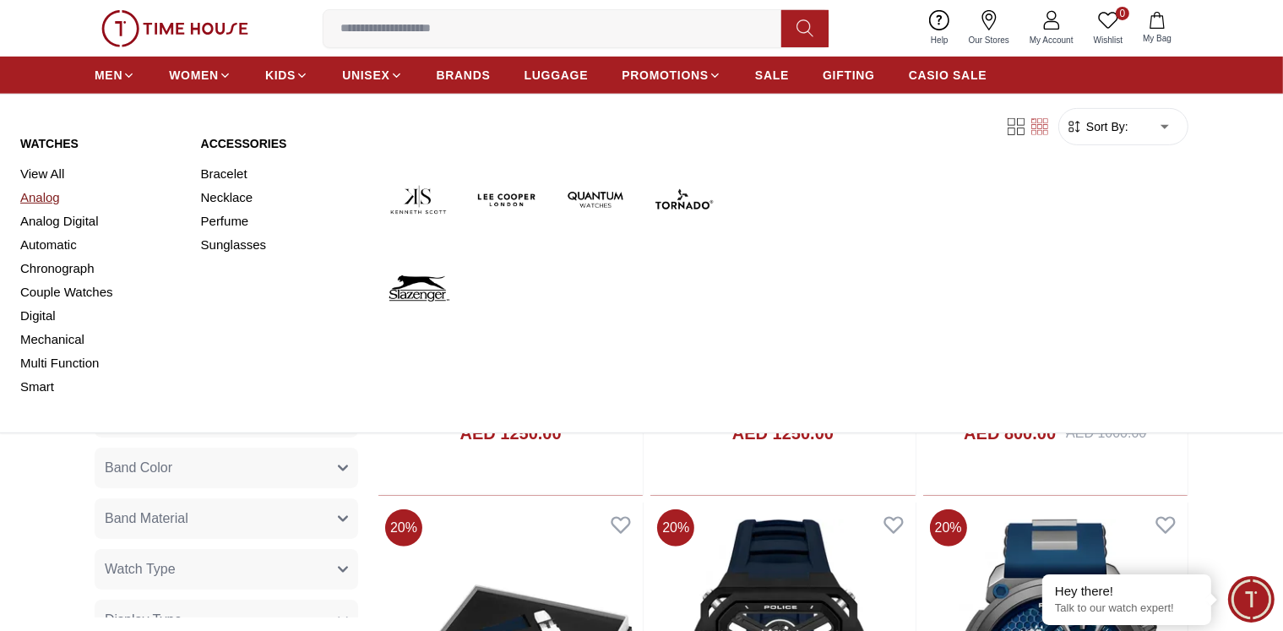
click at [37, 197] on link "Analog" at bounding box center [100, 198] width 160 height 24
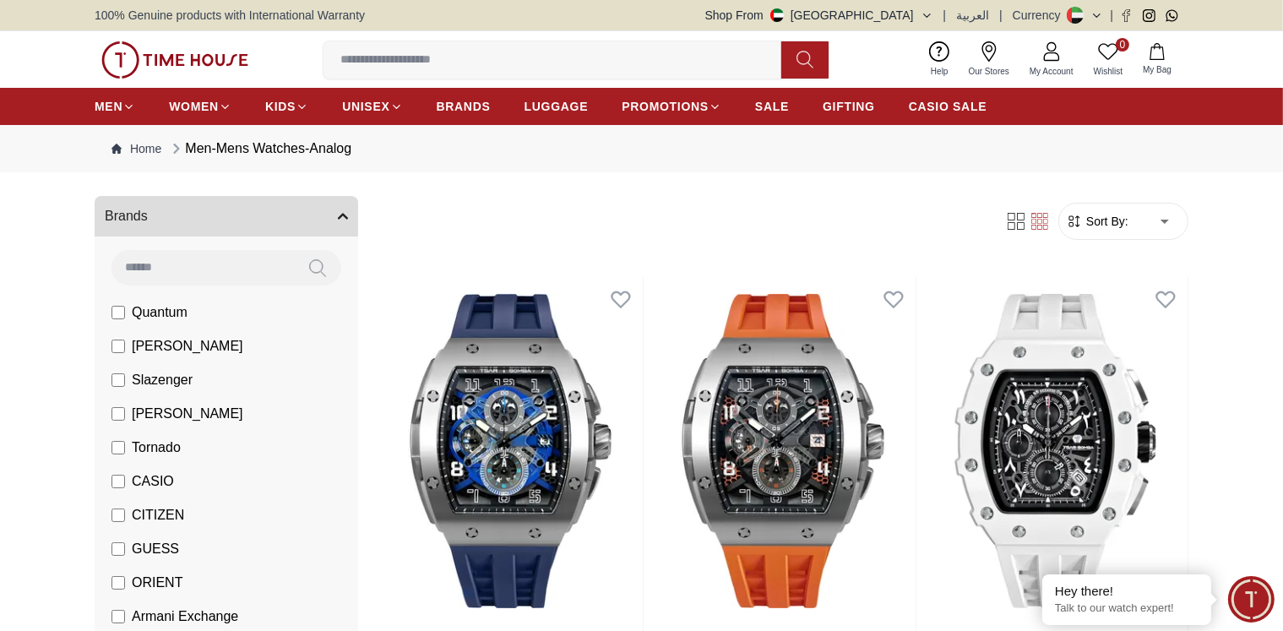
scroll to position [84, 0]
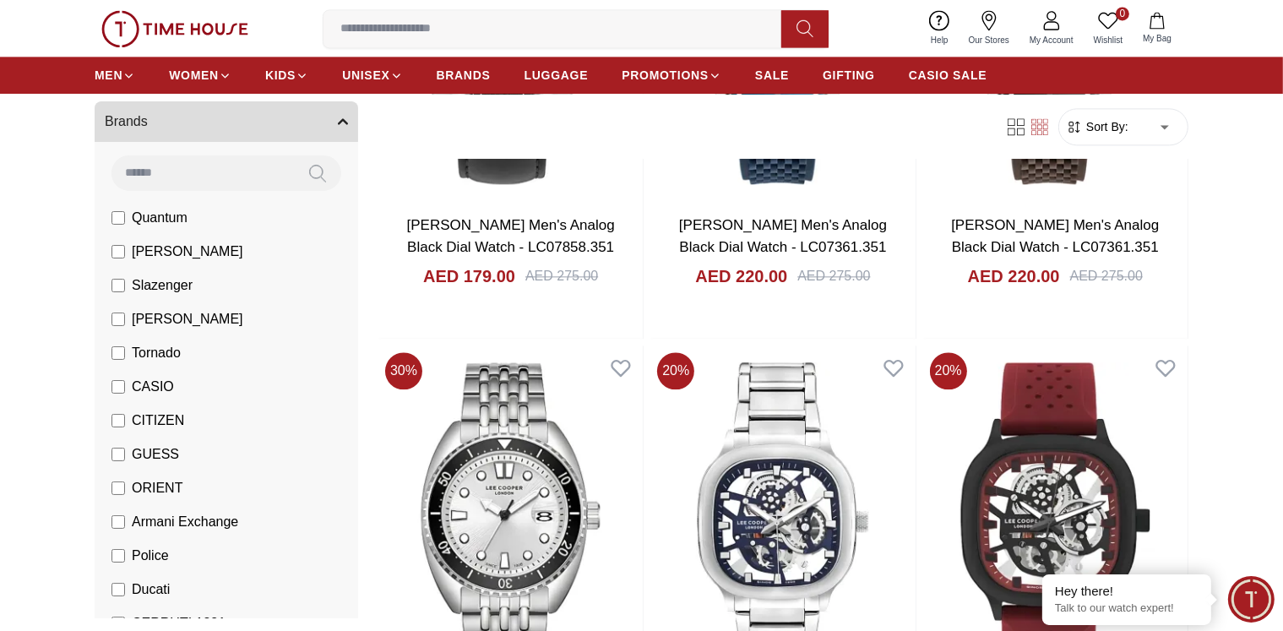
scroll to position [3885, 0]
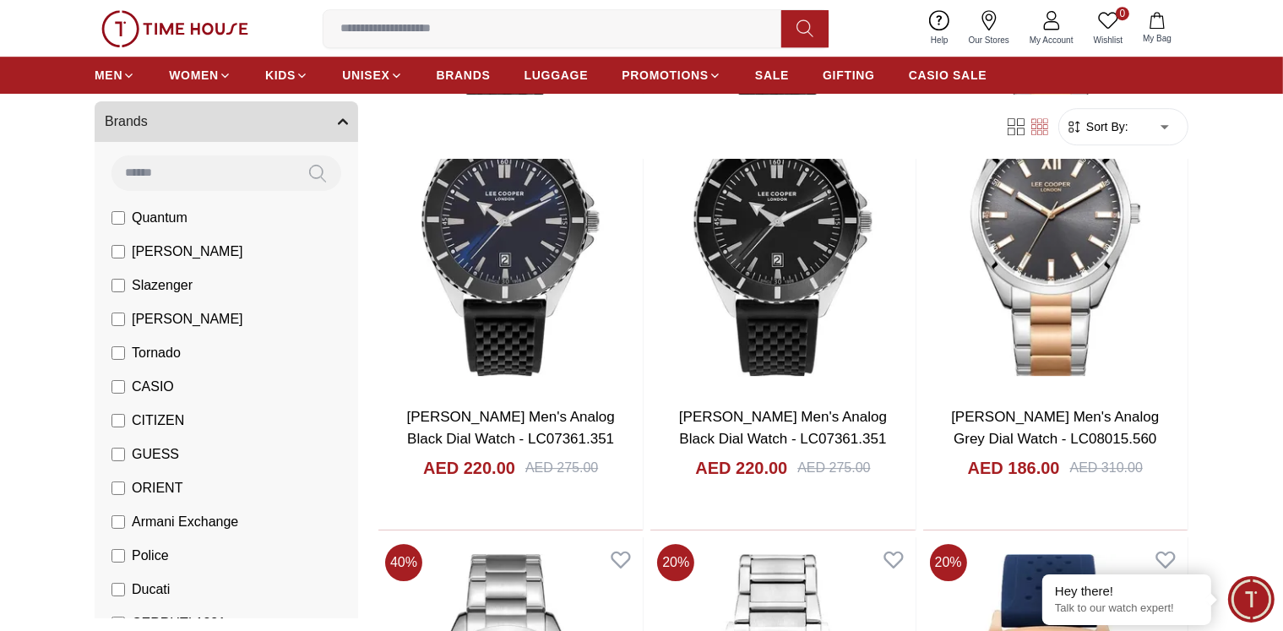
scroll to position [5320, 0]
